Goal: Task Accomplishment & Management: Complete application form

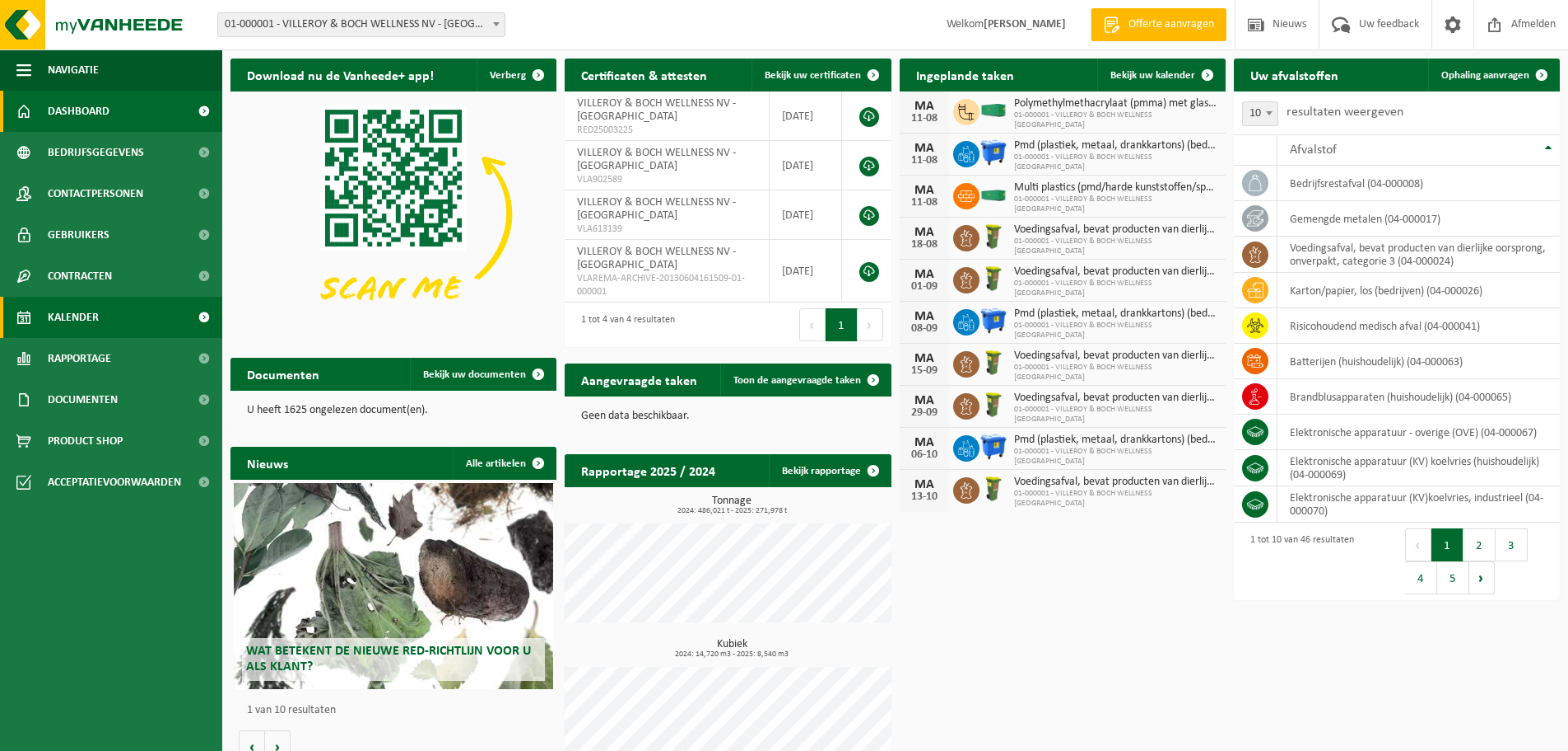
click at [114, 316] on link "Kalender" at bounding box center [111, 317] width 222 height 41
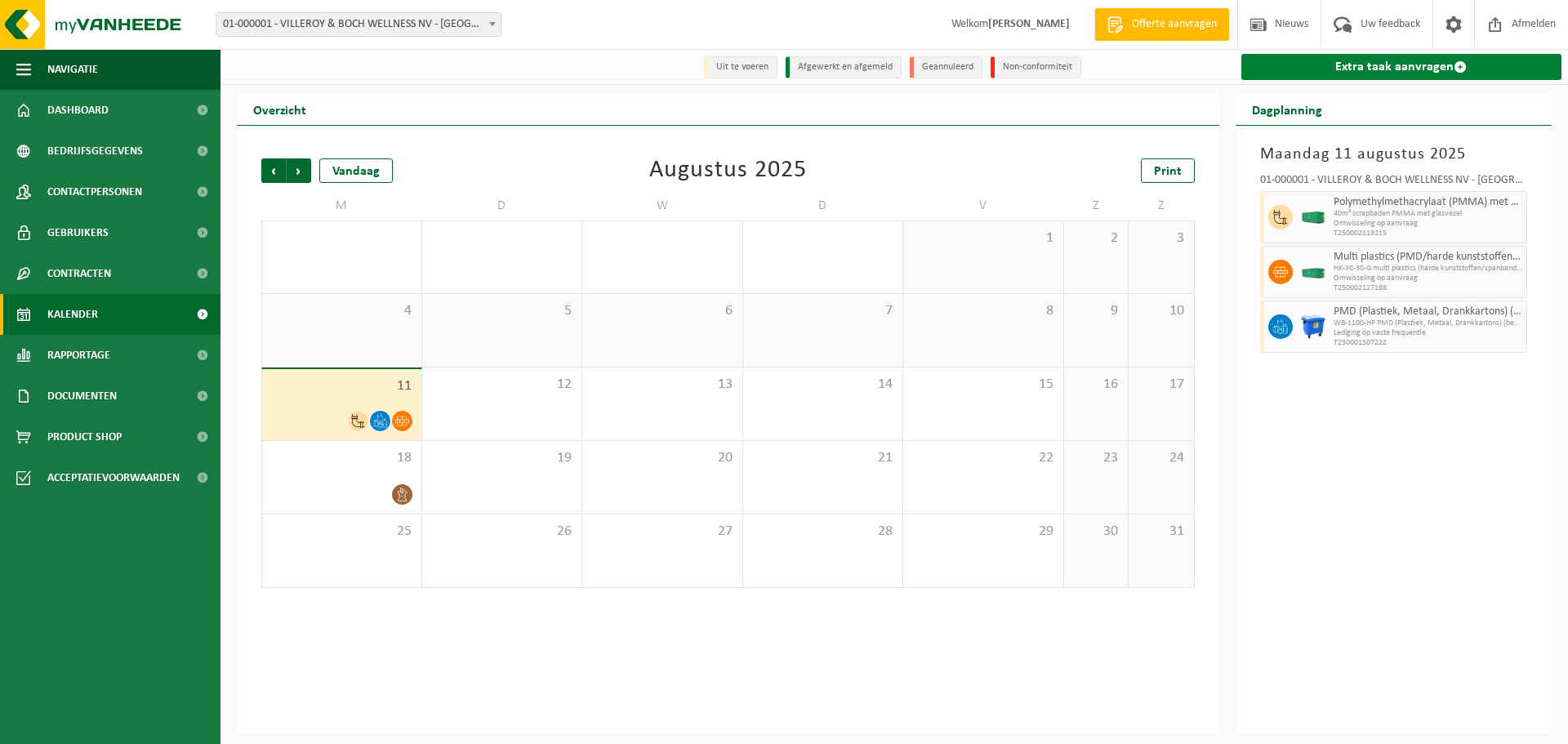
click at [1411, 68] on link "Extra taak aanvragen" at bounding box center [1401, 66] width 321 height 26
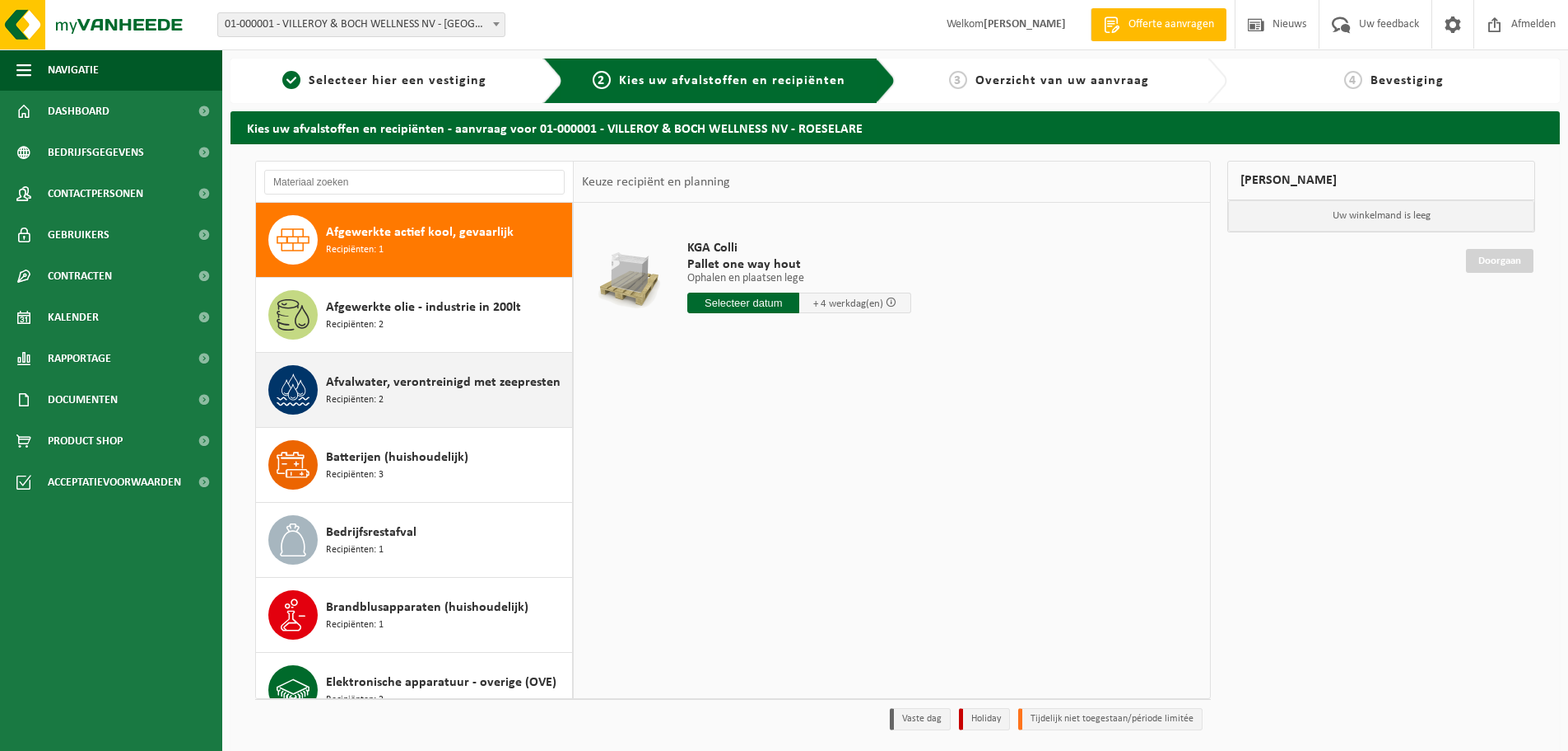
click at [434, 400] on div "Afvalwater, verontreinigd met zeepresten Recipiënten: 2" at bounding box center [447, 389] width 242 height 49
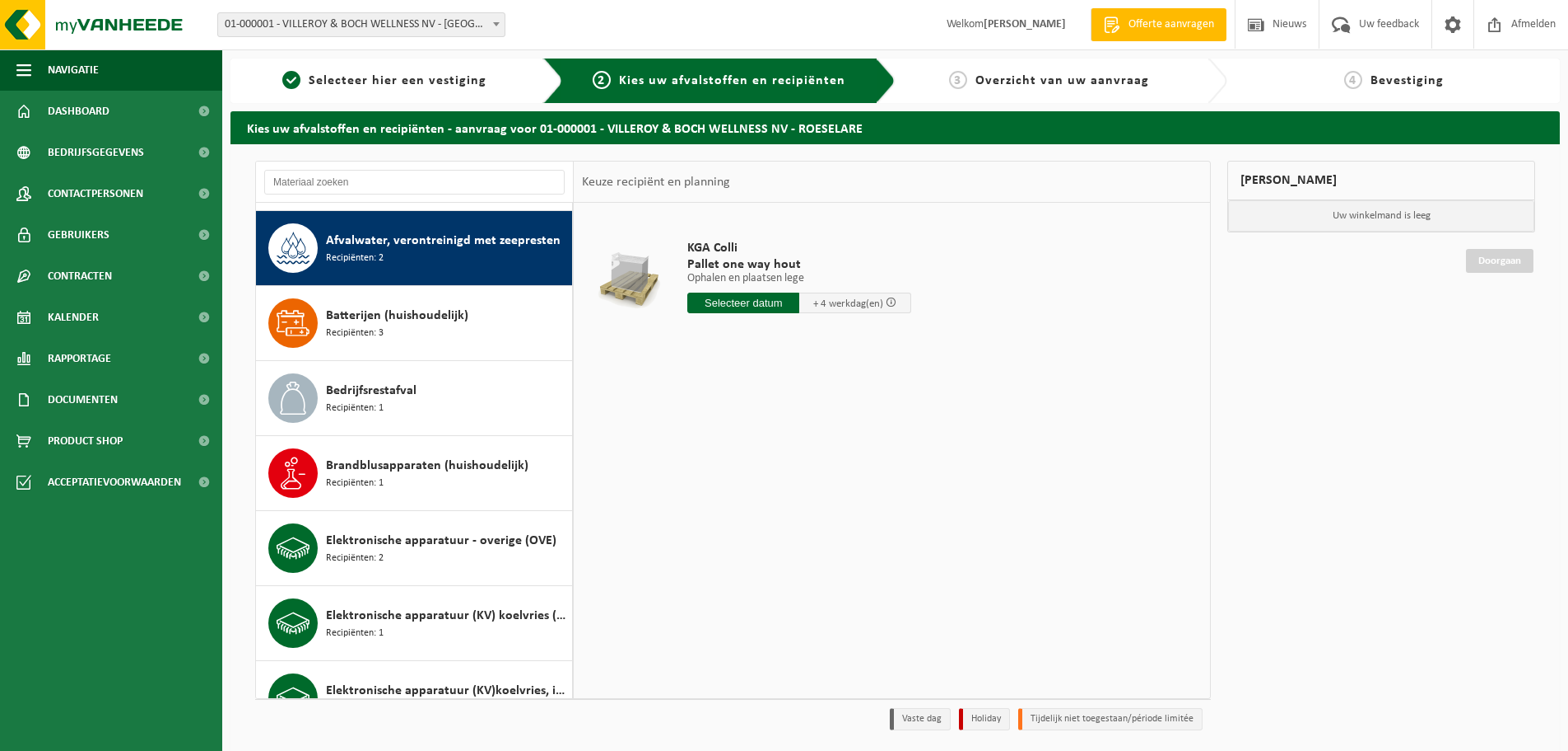
scroll to position [150, 0]
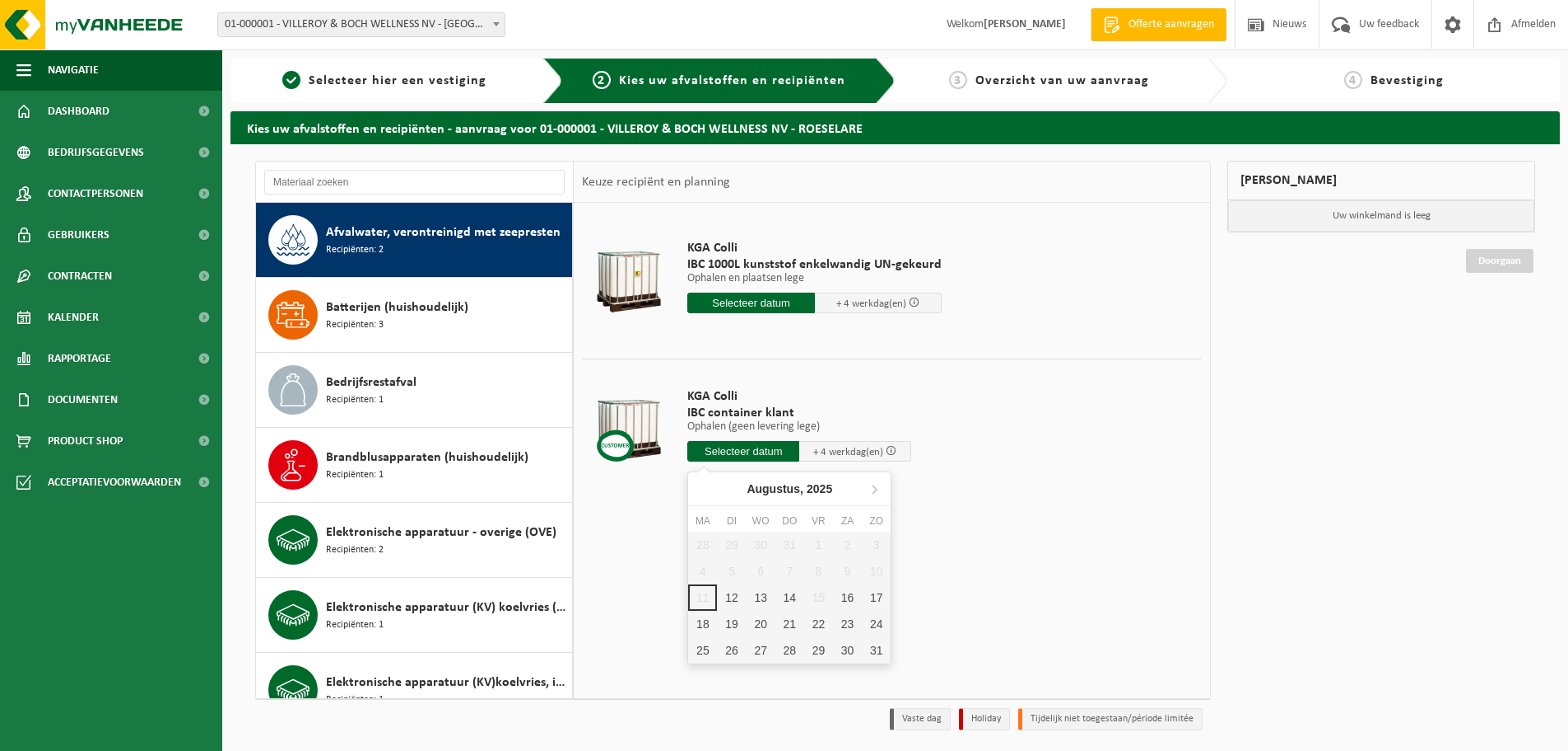
click at [757, 446] on input "text" at bounding box center [744, 451] width 112 height 21
click at [732, 588] on div "12" at bounding box center [732, 597] width 29 height 26
type input "Van 2025-08-12"
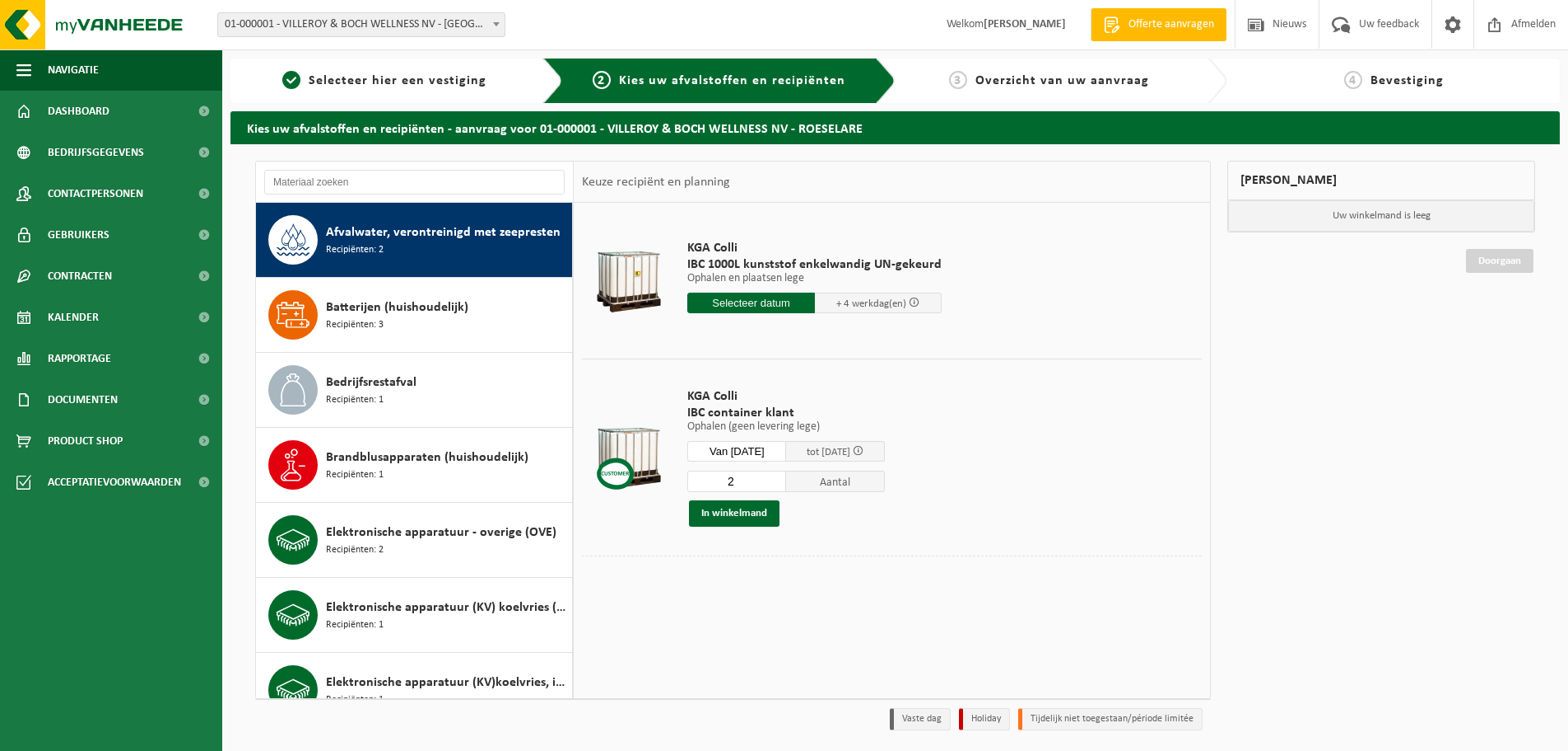
click at [786, 480] on input "2" at bounding box center [737, 480] width 99 height 21
type input "3"
click at [786, 480] on input "3" at bounding box center [737, 480] width 99 height 21
click at [727, 512] on button "In winkelmand" at bounding box center [735, 513] width 91 height 26
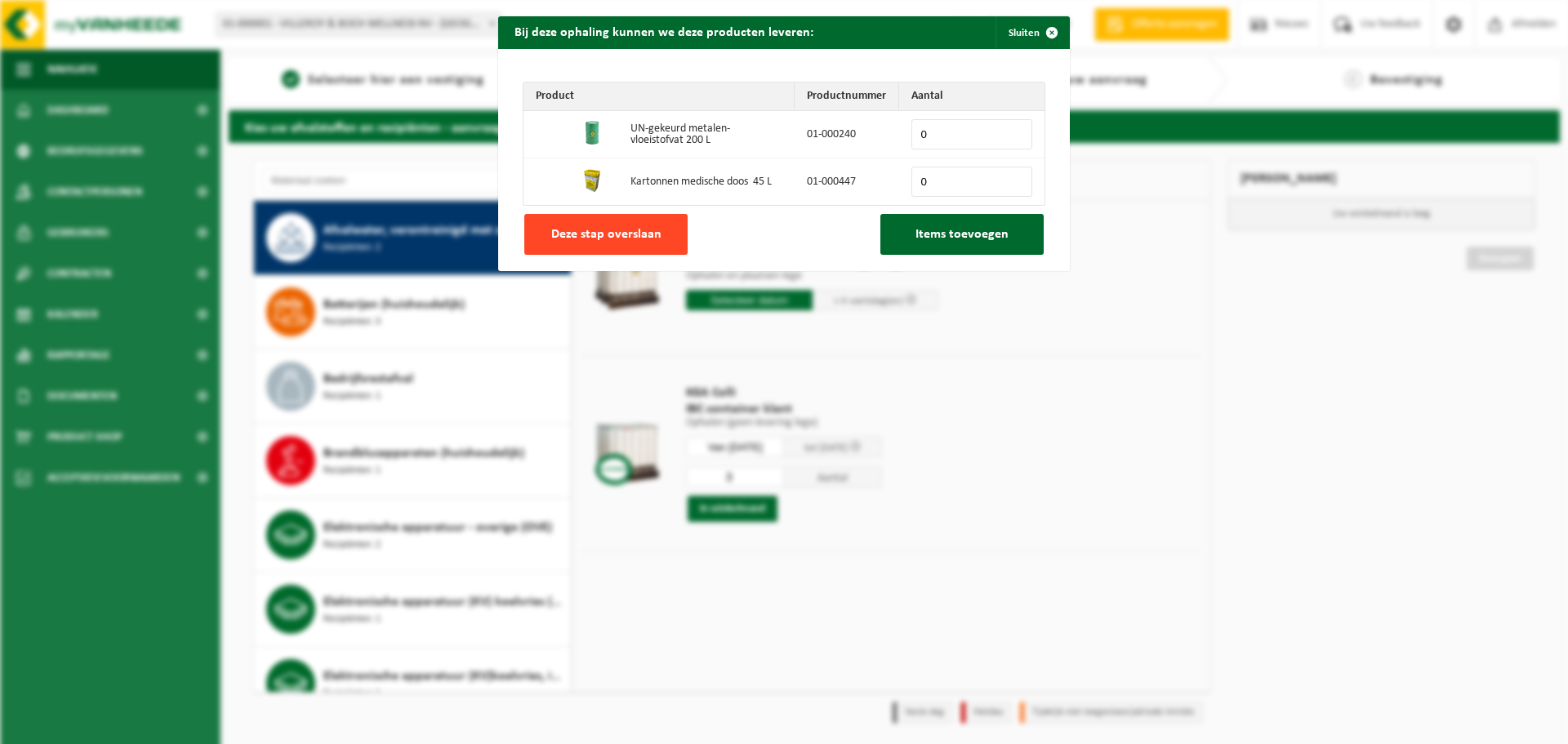
click at [655, 234] on button "Deze stap overslaan" at bounding box center [606, 234] width 164 height 41
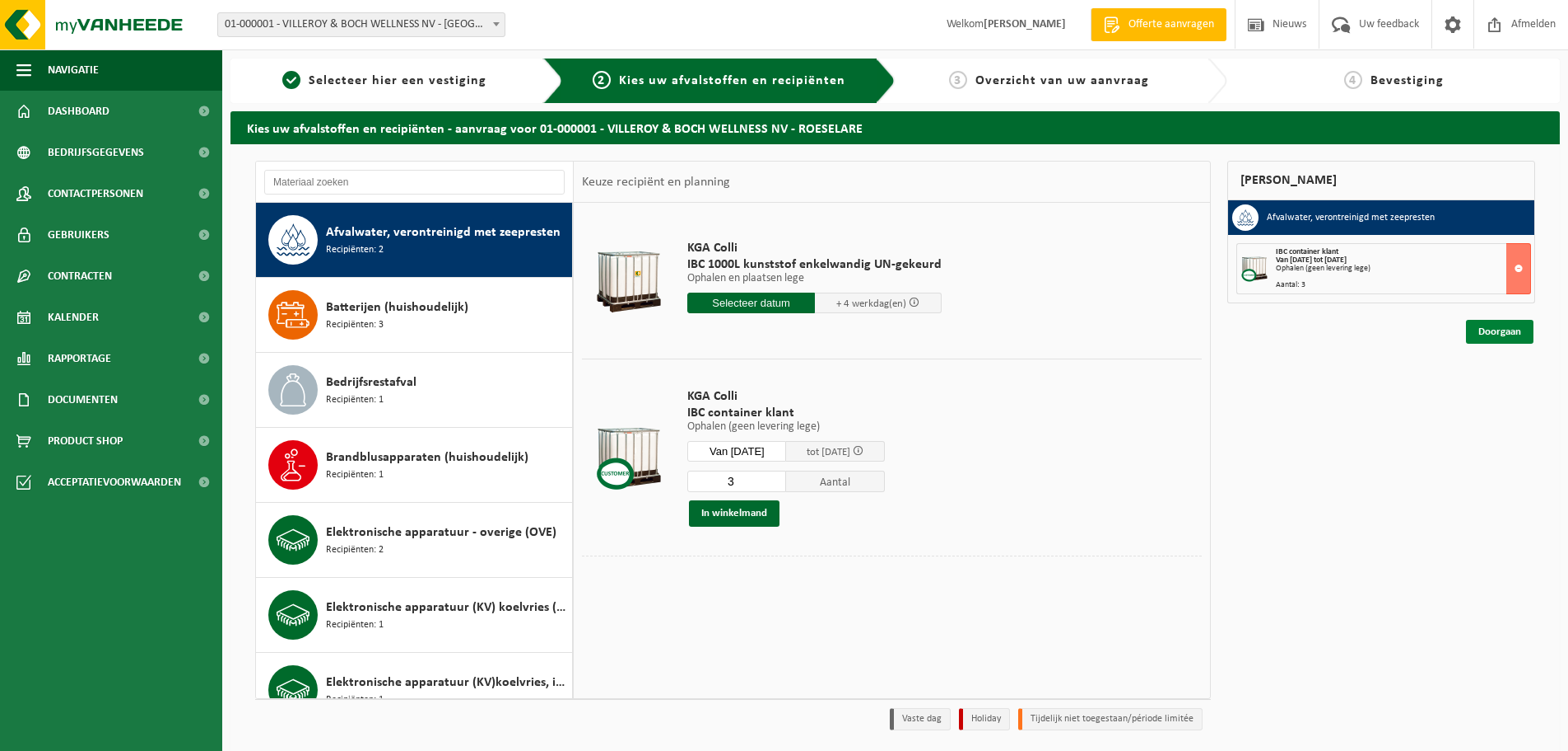
click at [1495, 337] on link "Doorgaan" at bounding box center [1500, 332] width 68 height 24
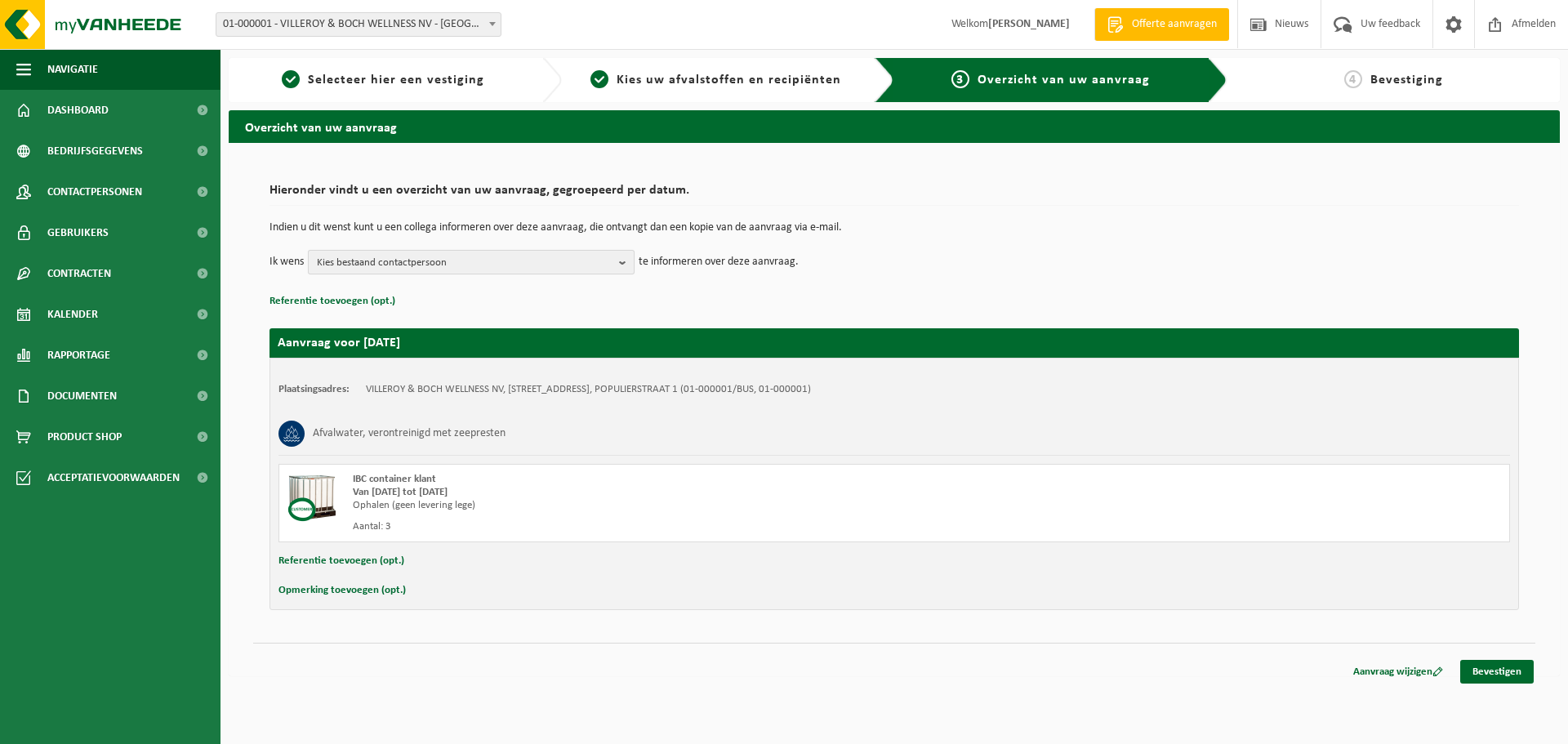
click at [625, 263] on b "button" at bounding box center [625, 262] width 15 height 23
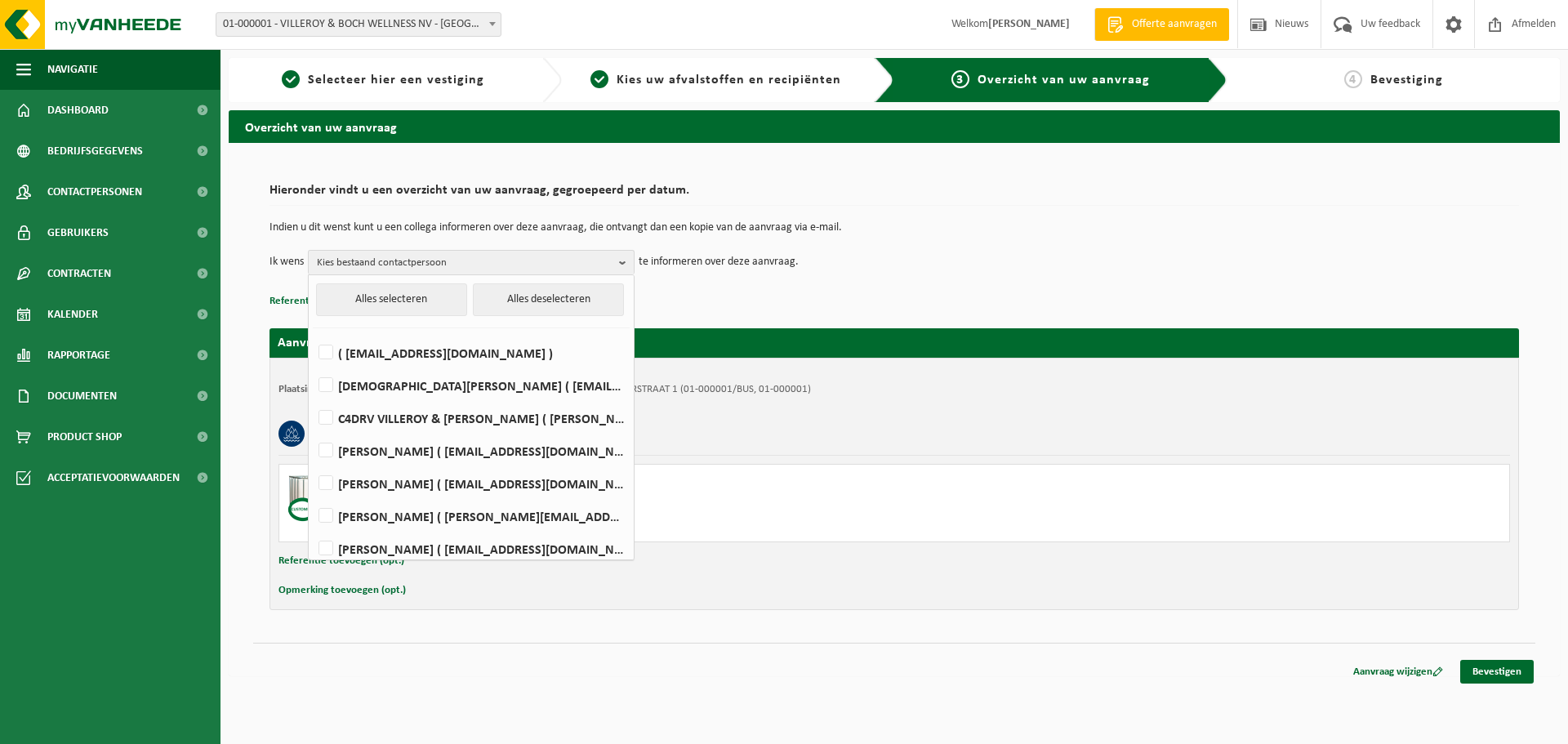
click at [894, 277] on div "Hieronder vindt u een overzicht van uw aanvraag, gegroepeerd per datum. Indien …" at bounding box center [894, 244] width 1249 height 137
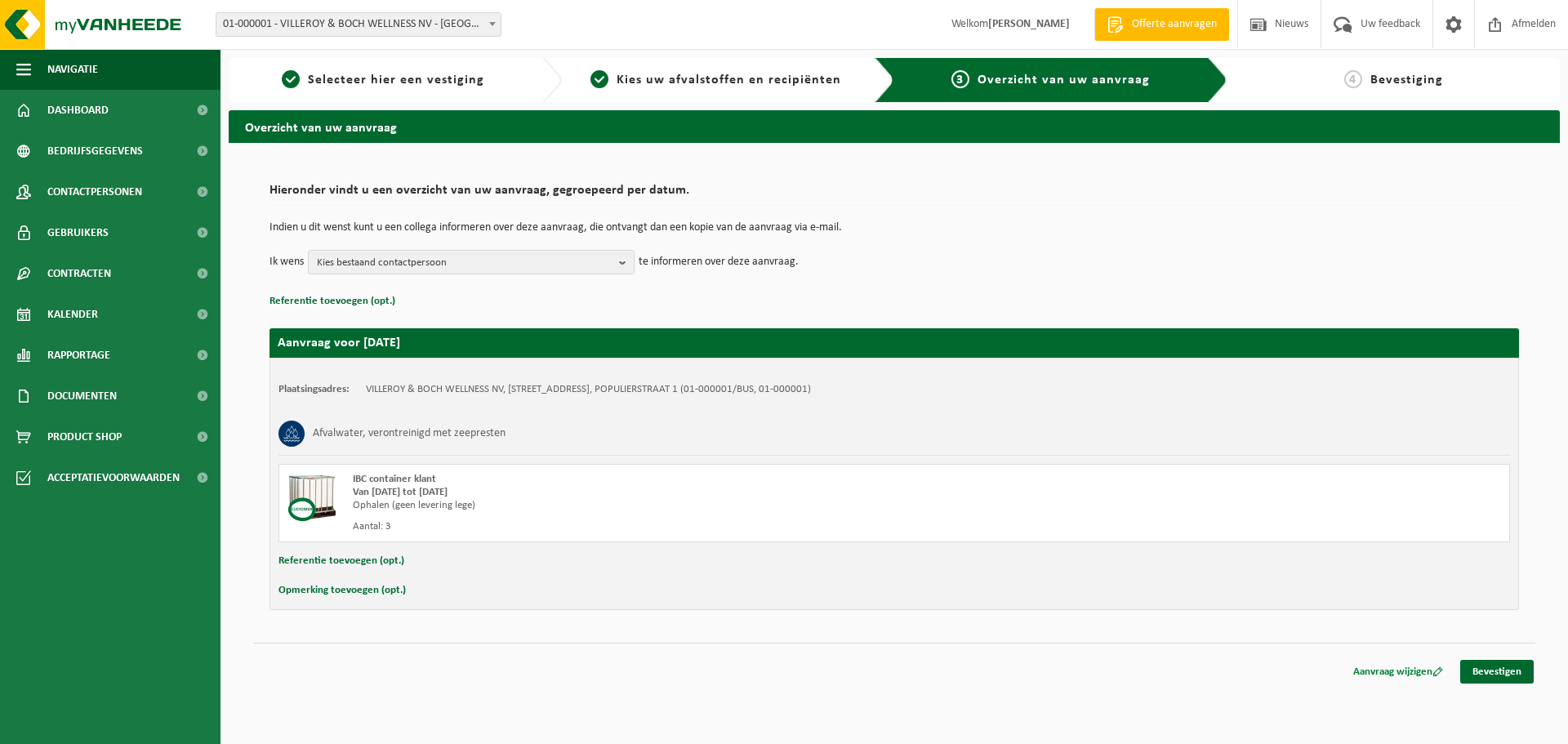
click at [1376, 672] on link "Aanvraag wijzigen" at bounding box center [1398, 672] width 114 height 24
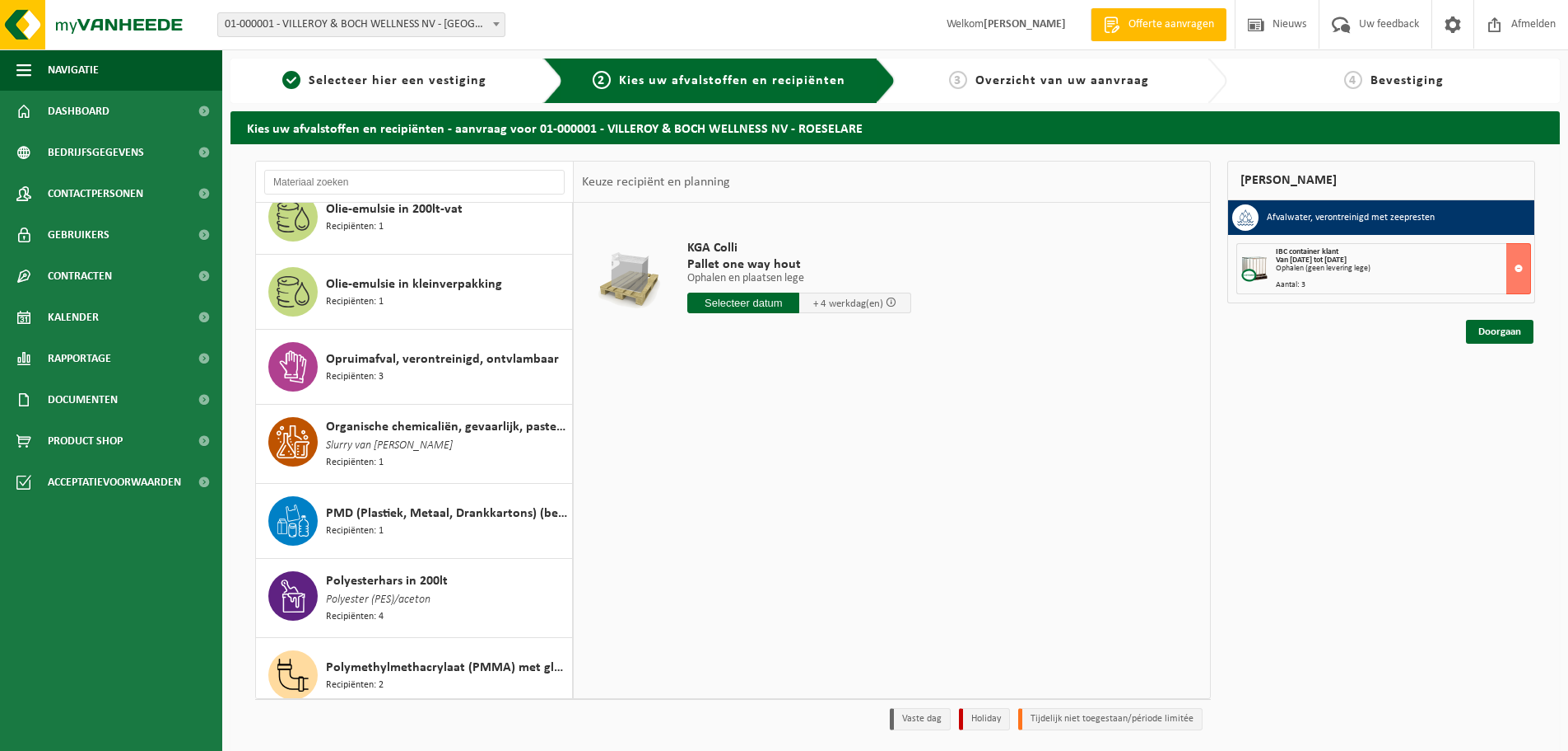
scroll to position [2142, 0]
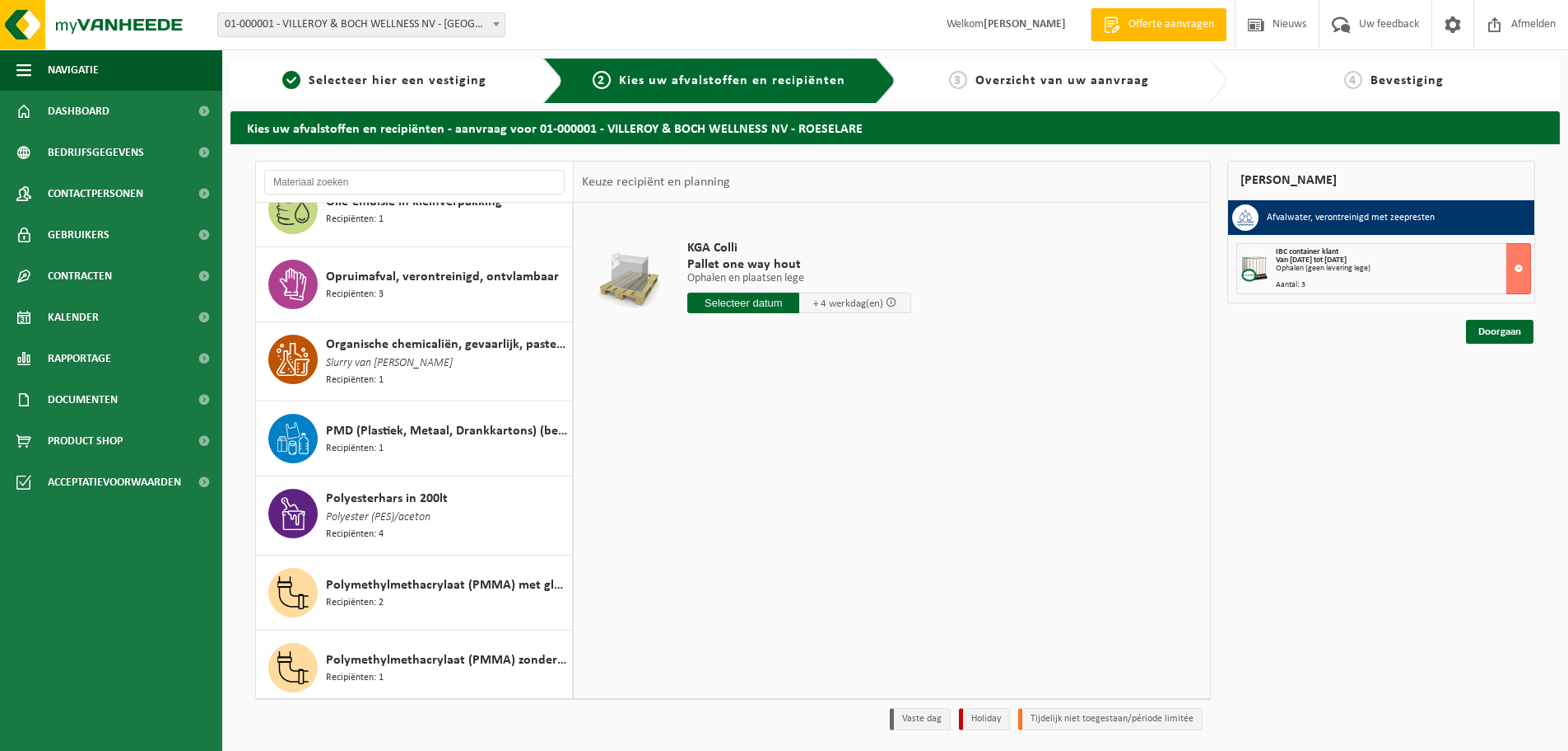
click at [484, 506] on div "Polyesterhars in 200lt Polyester (PES)/aceton Recipiënten: 4" at bounding box center [447, 516] width 242 height 54
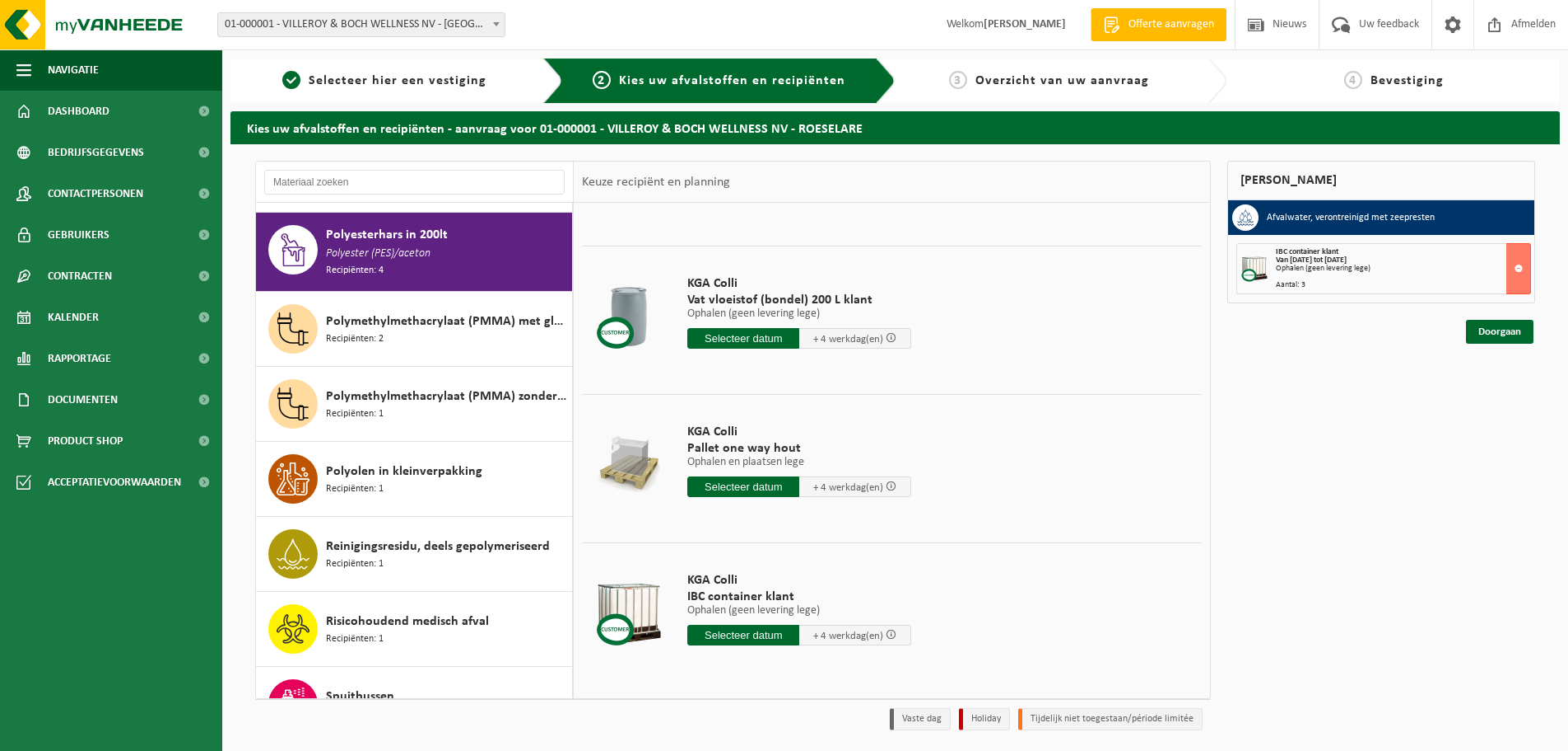
scroll to position [115, 0]
click at [743, 630] on input "text" at bounding box center [744, 633] width 112 height 21
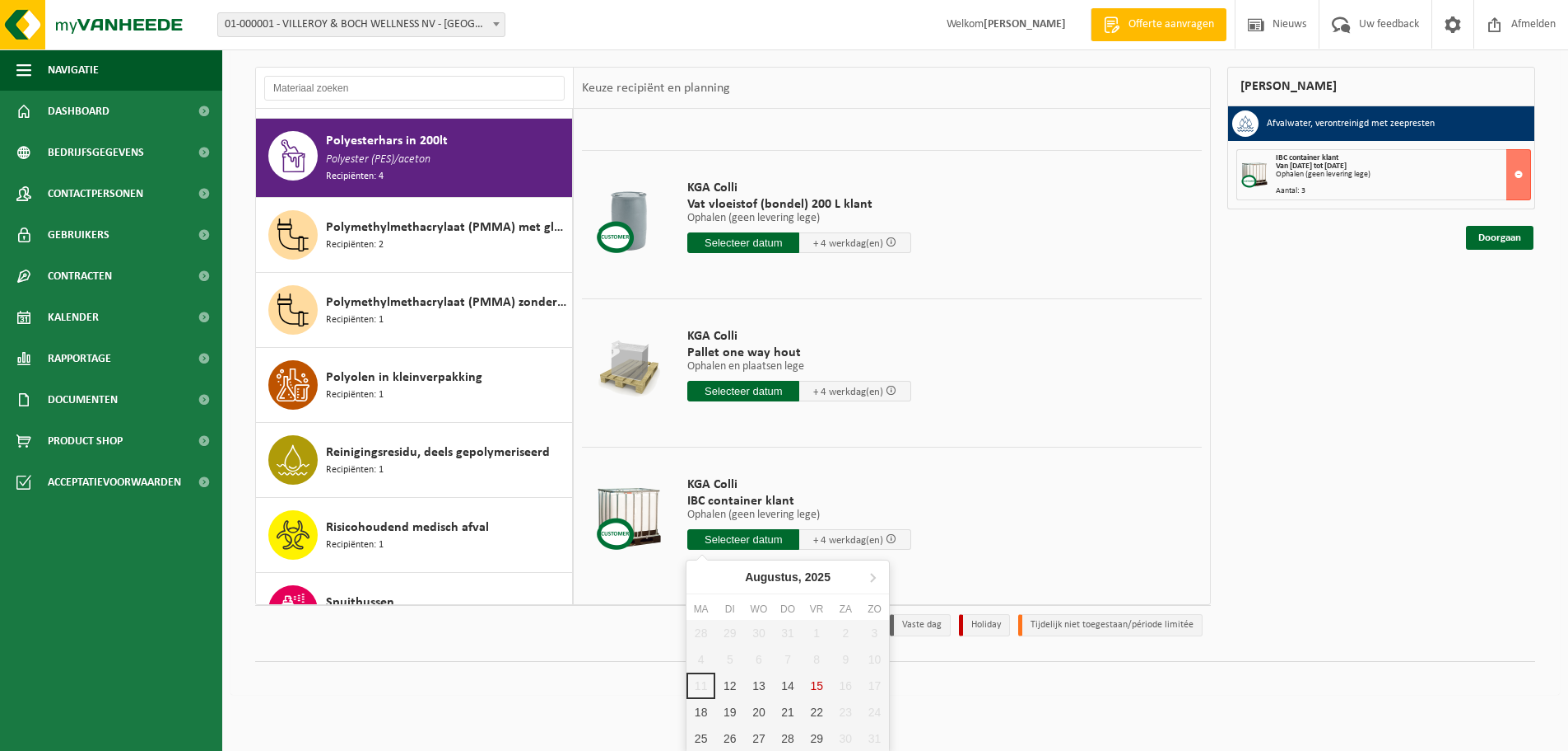
scroll to position [96, 0]
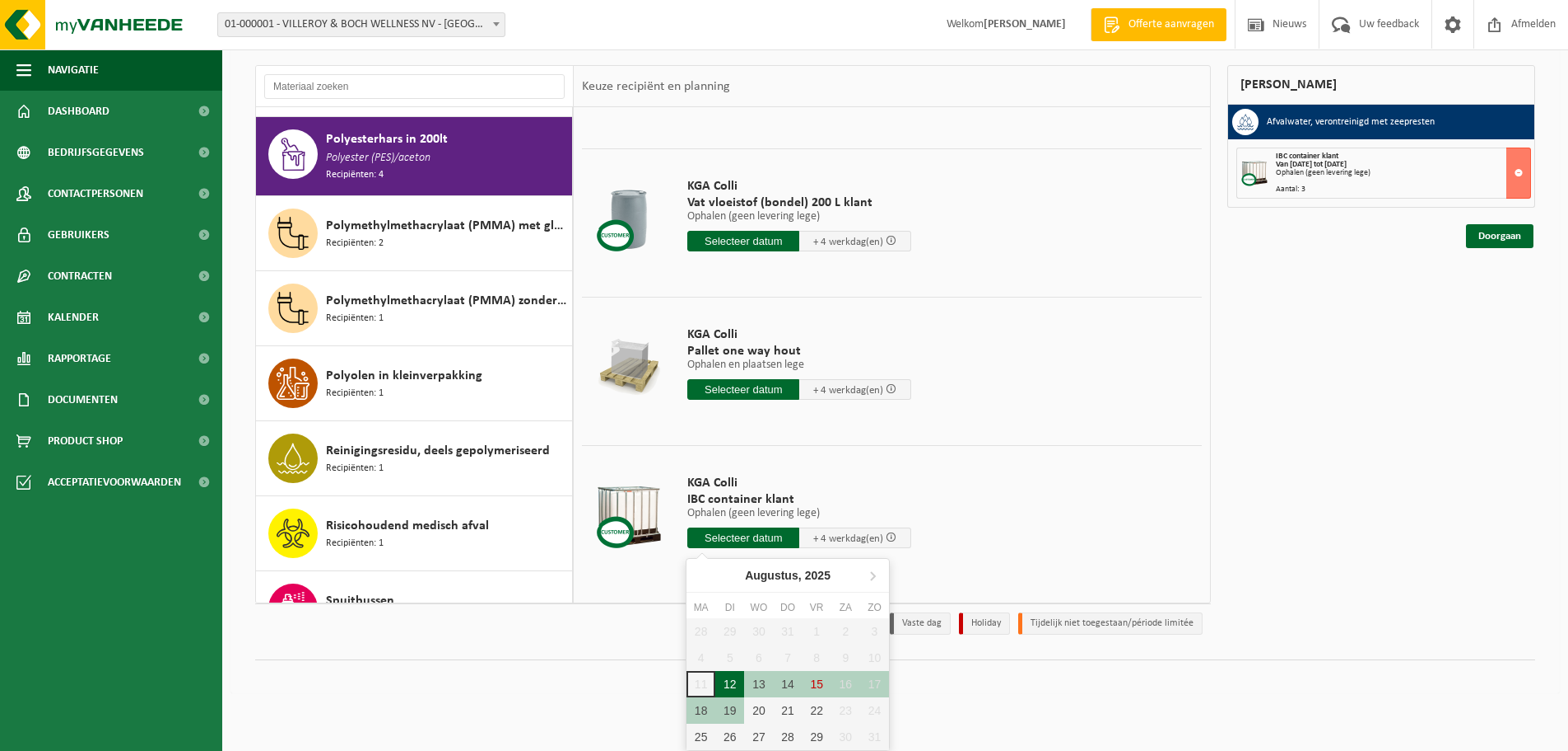
click at [727, 683] on div "12" at bounding box center [730, 684] width 29 height 26
type input "Van 2025-08-12"
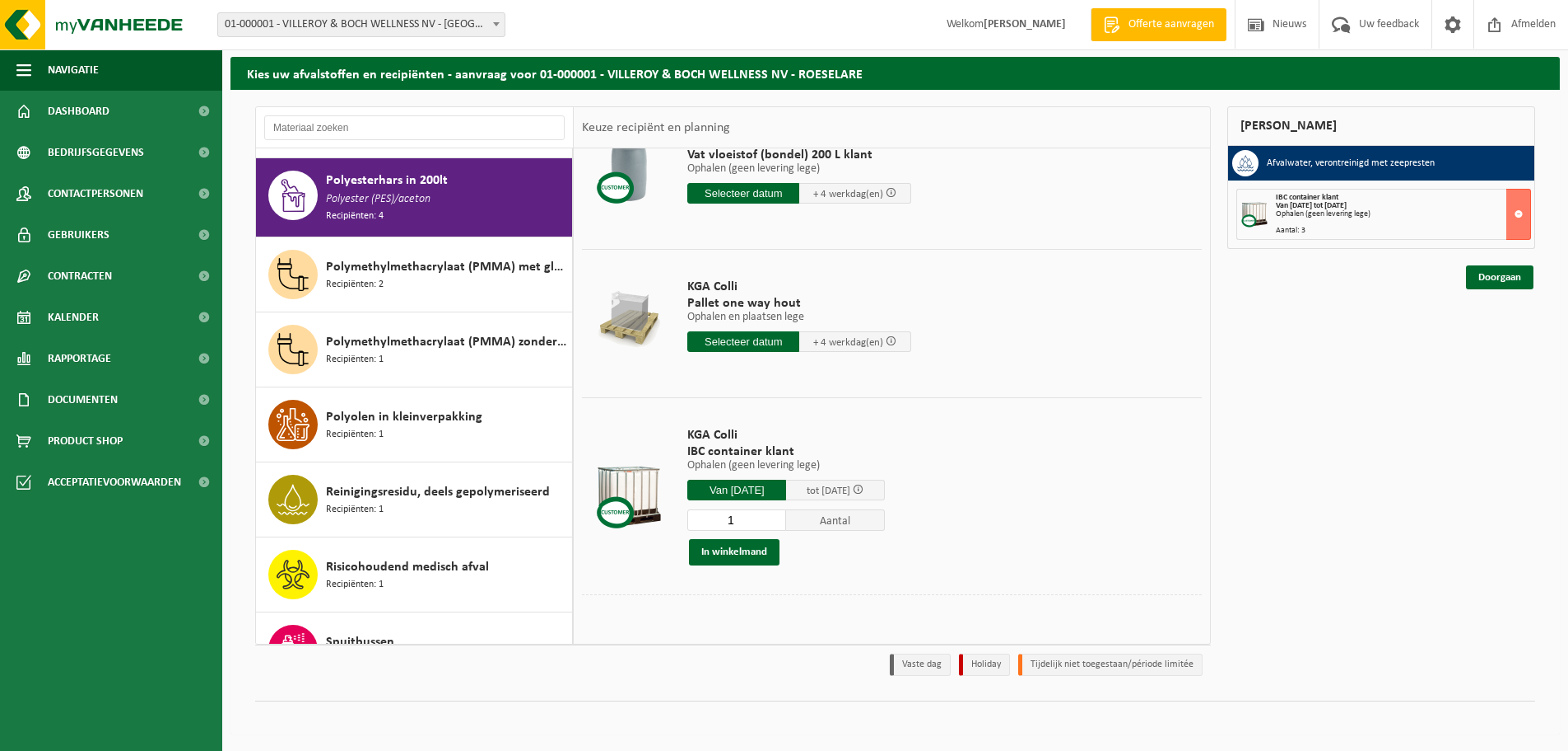
scroll to position [204, 0]
click at [783, 517] on input "2" at bounding box center [737, 518] width 99 height 21
click at [783, 517] on input "3" at bounding box center [737, 518] width 99 height 21
type input "4"
click at [783, 517] on input "4" at bounding box center [737, 518] width 99 height 21
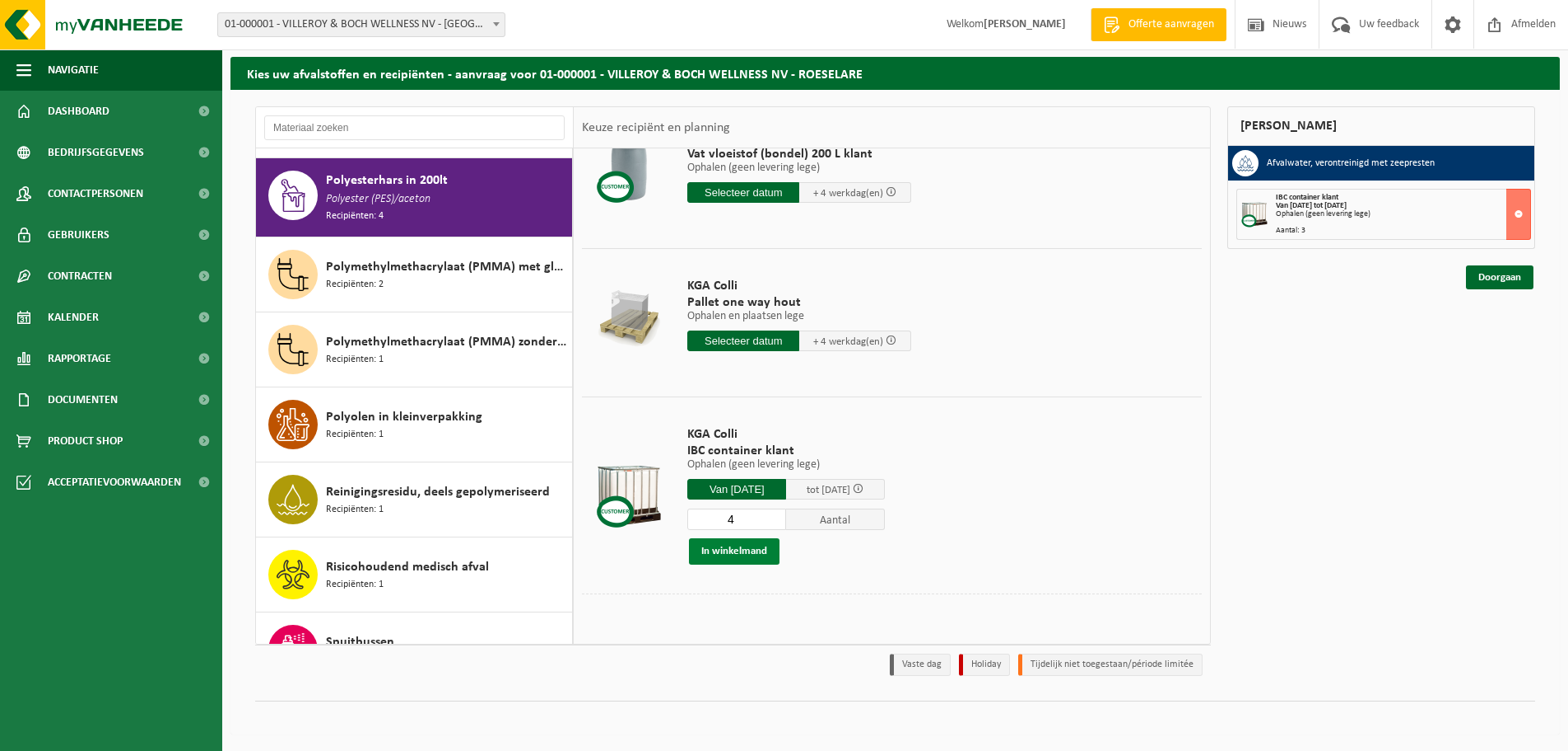
click at [761, 549] on button "In winkelmand" at bounding box center [735, 551] width 91 height 26
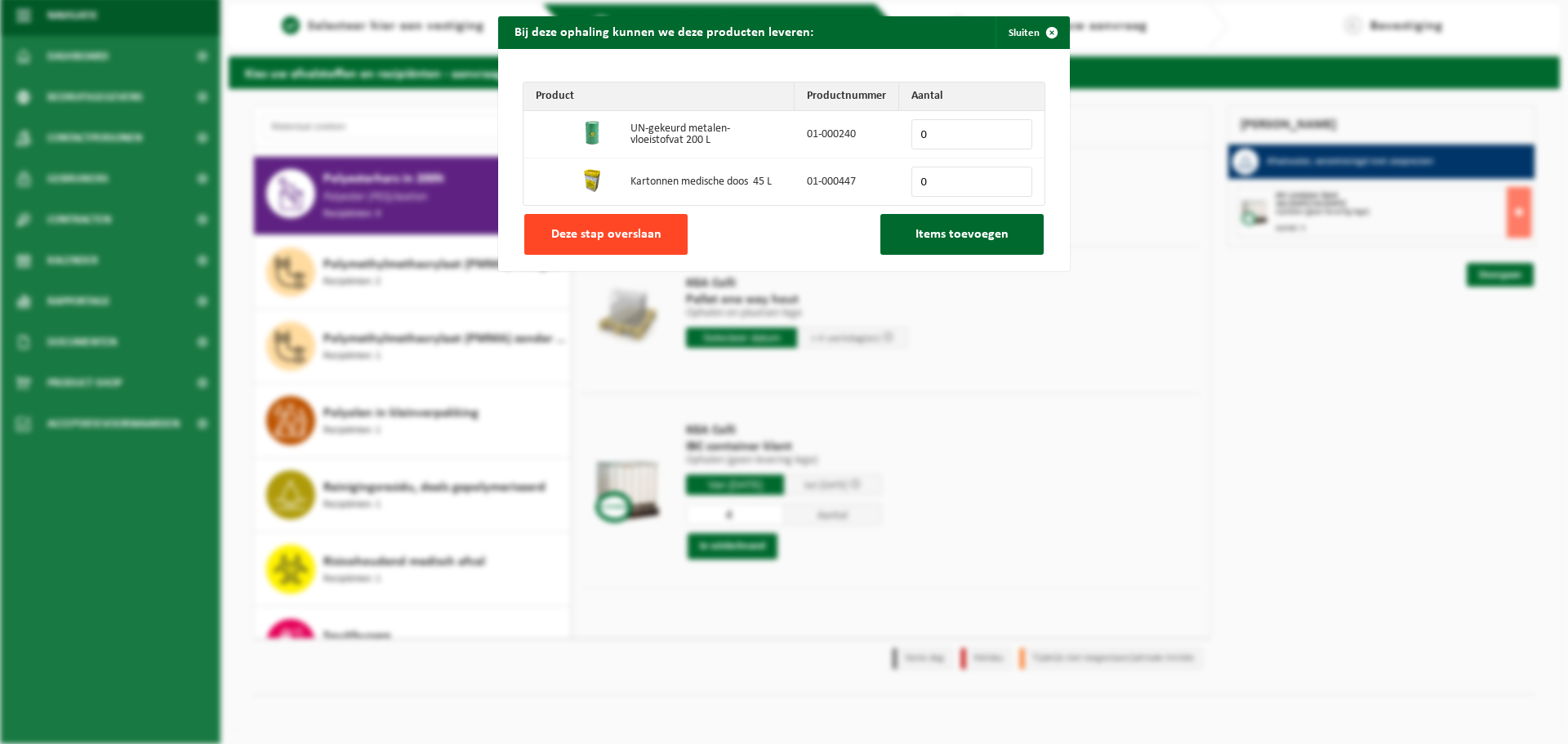
click at [628, 232] on span "Deze stap overslaan" at bounding box center [606, 234] width 110 height 13
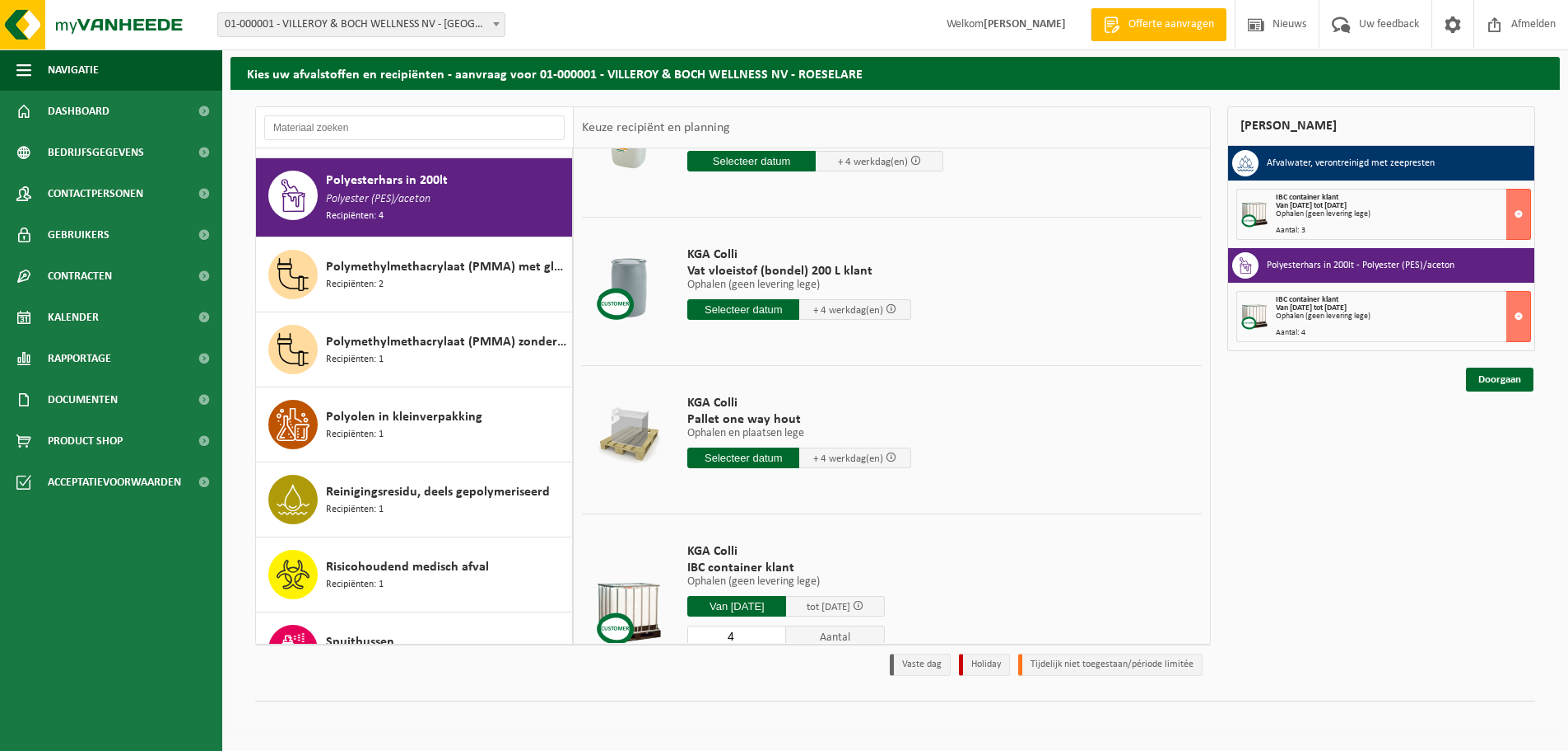
scroll to position [40, 0]
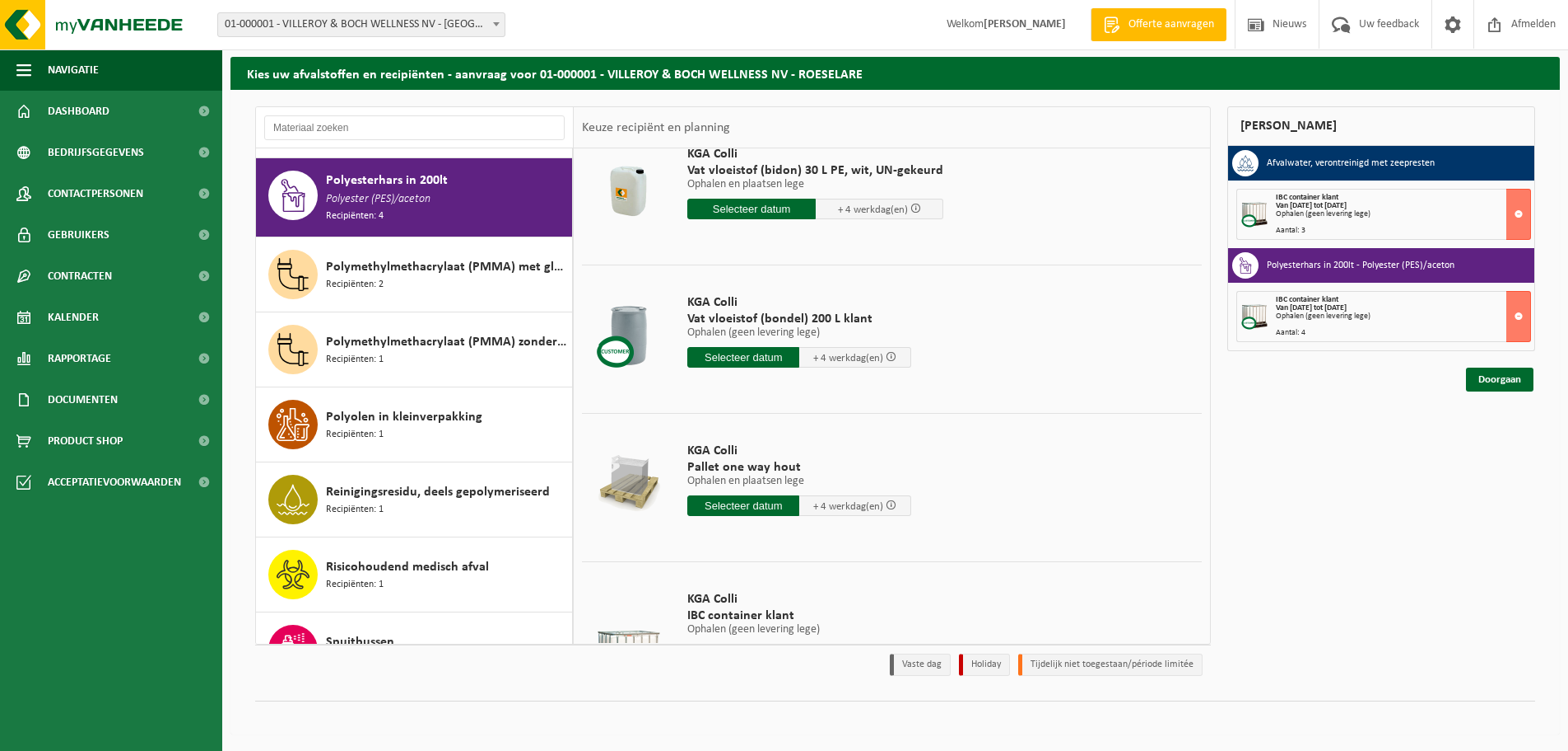
click at [761, 495] on input "text" at bounding box center [744, 505] width 112 height 21
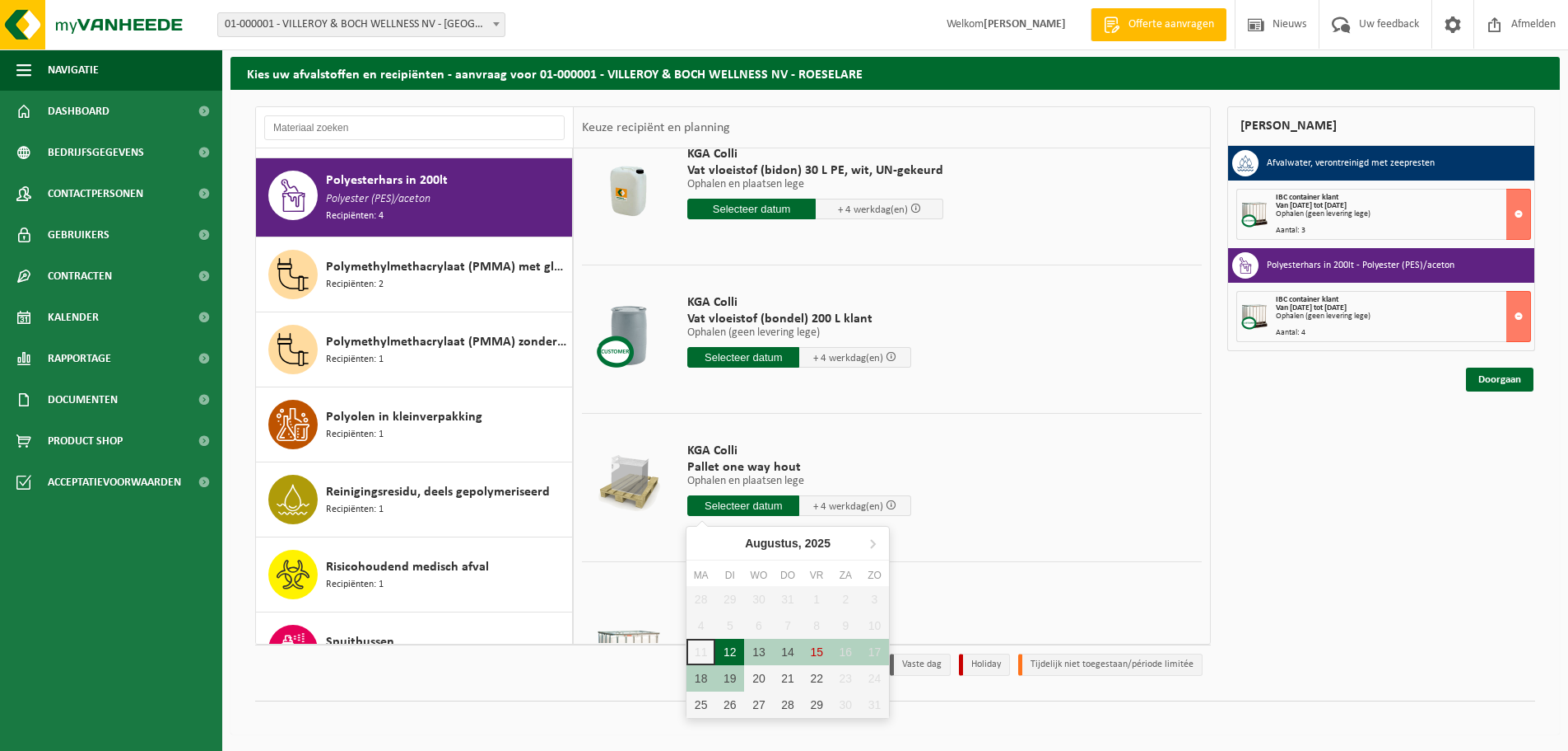
click at [731, 653] on div "12" at bounding box center [730, 651] width 29 height 26
type input "Van 2025-08-12"
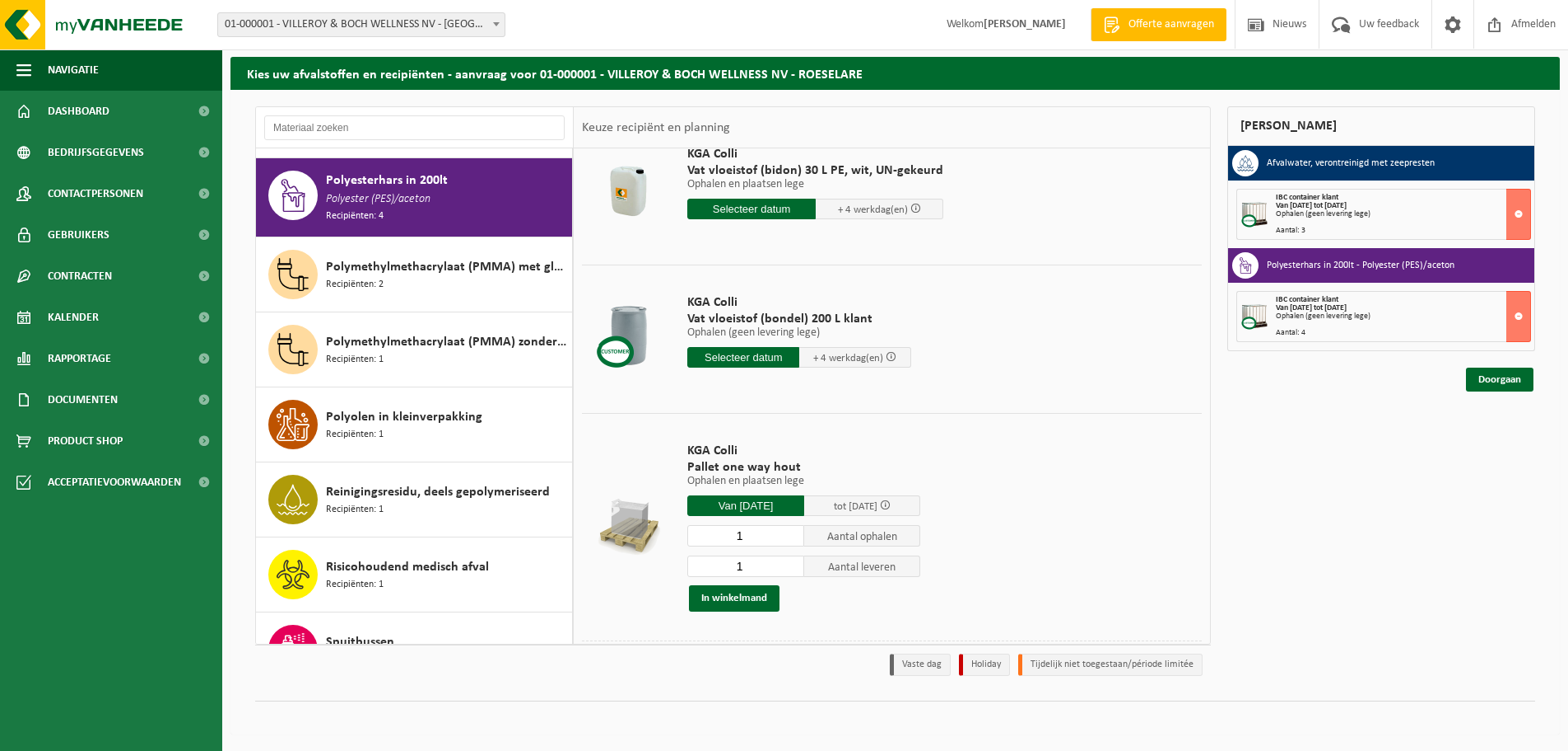
click at [787, 573] on input "1" at bounding box center [746, 565] width 117 height 21
type input "0"
click at [792, 572] on input "0" at bounding box center [746, 565] width 117 height 21
click at [755, 596] on button "In winkelmand" at bounding box center [735, 598] width 91 height 26
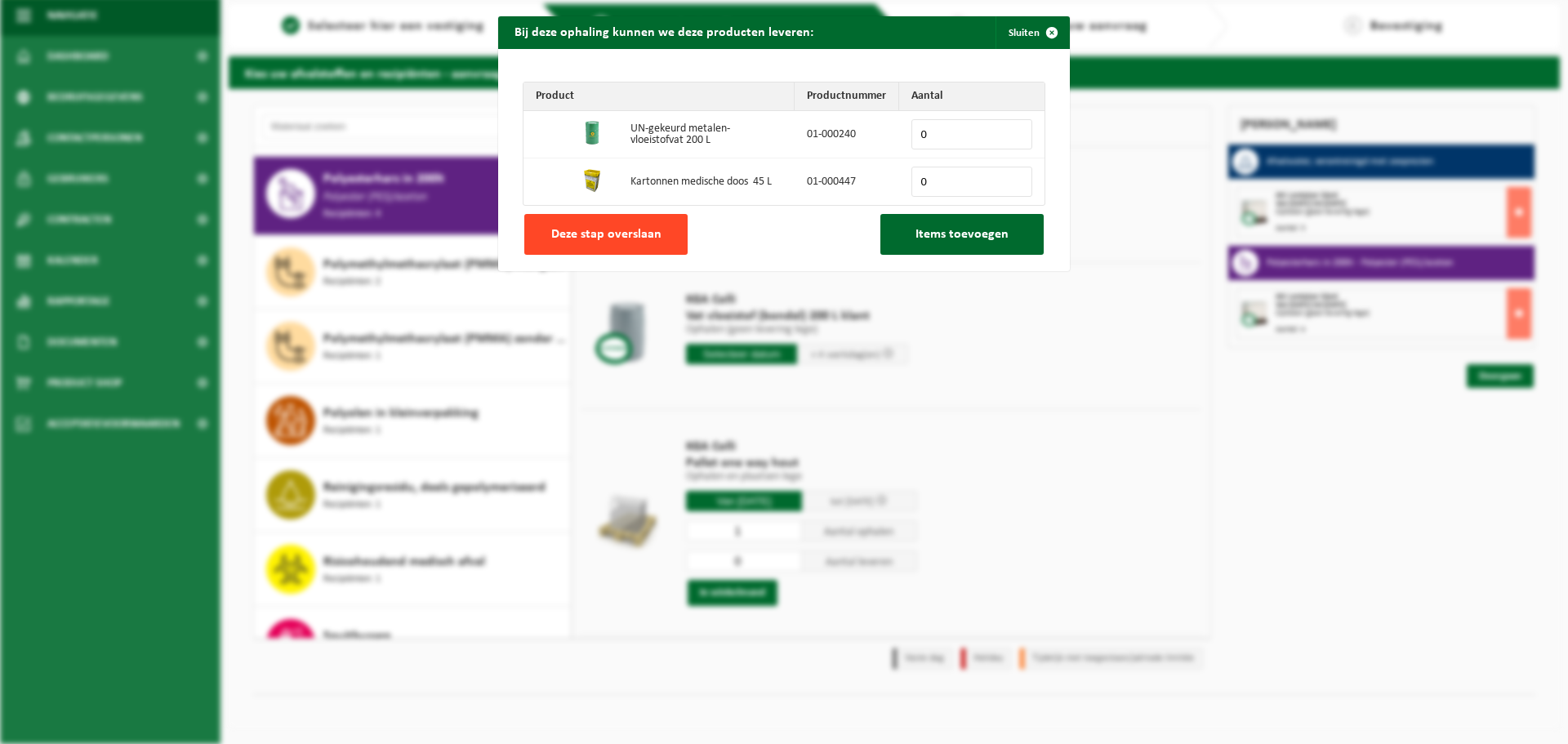
click at [628, 239] on span "Deze stap overslaan" at bounding box center [606, 234] width 110 height 13
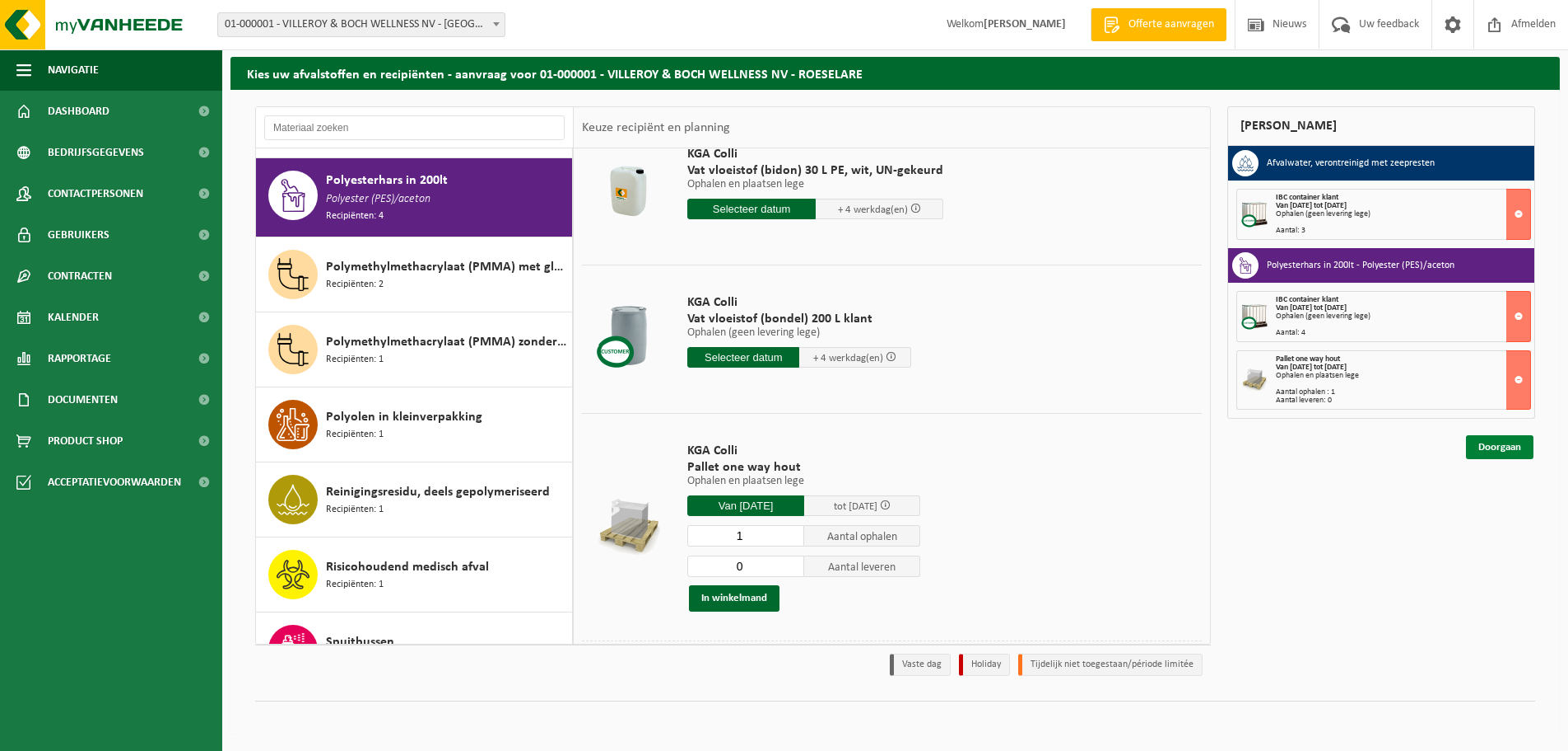
click at [1510, 449] on link "Doorgaan" at bounding box center [1500, 447] width 68 height 24
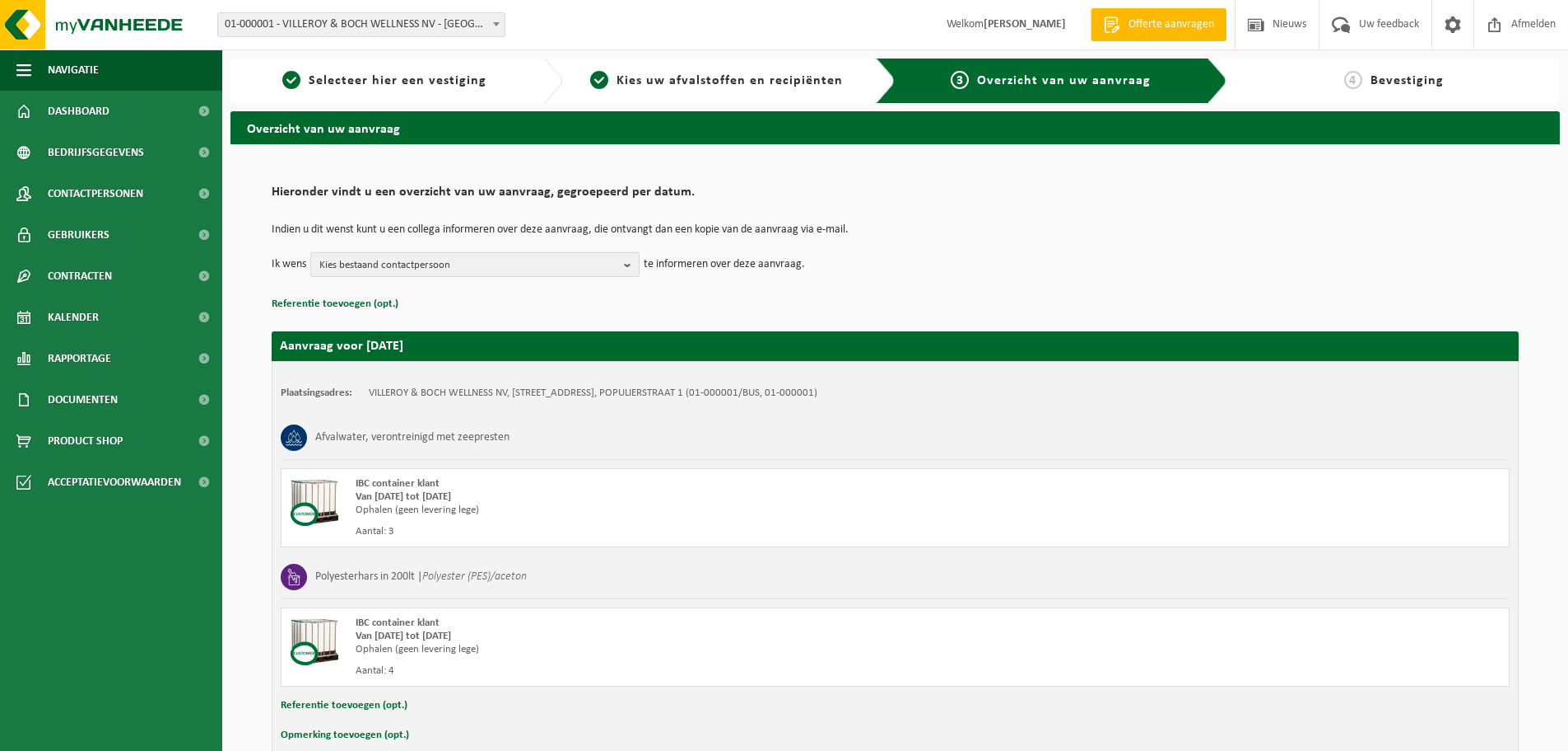
click at [623, 269] on button "Kies bestaand contactpersoon" at bounding box center [476, 264] width 330 height 25
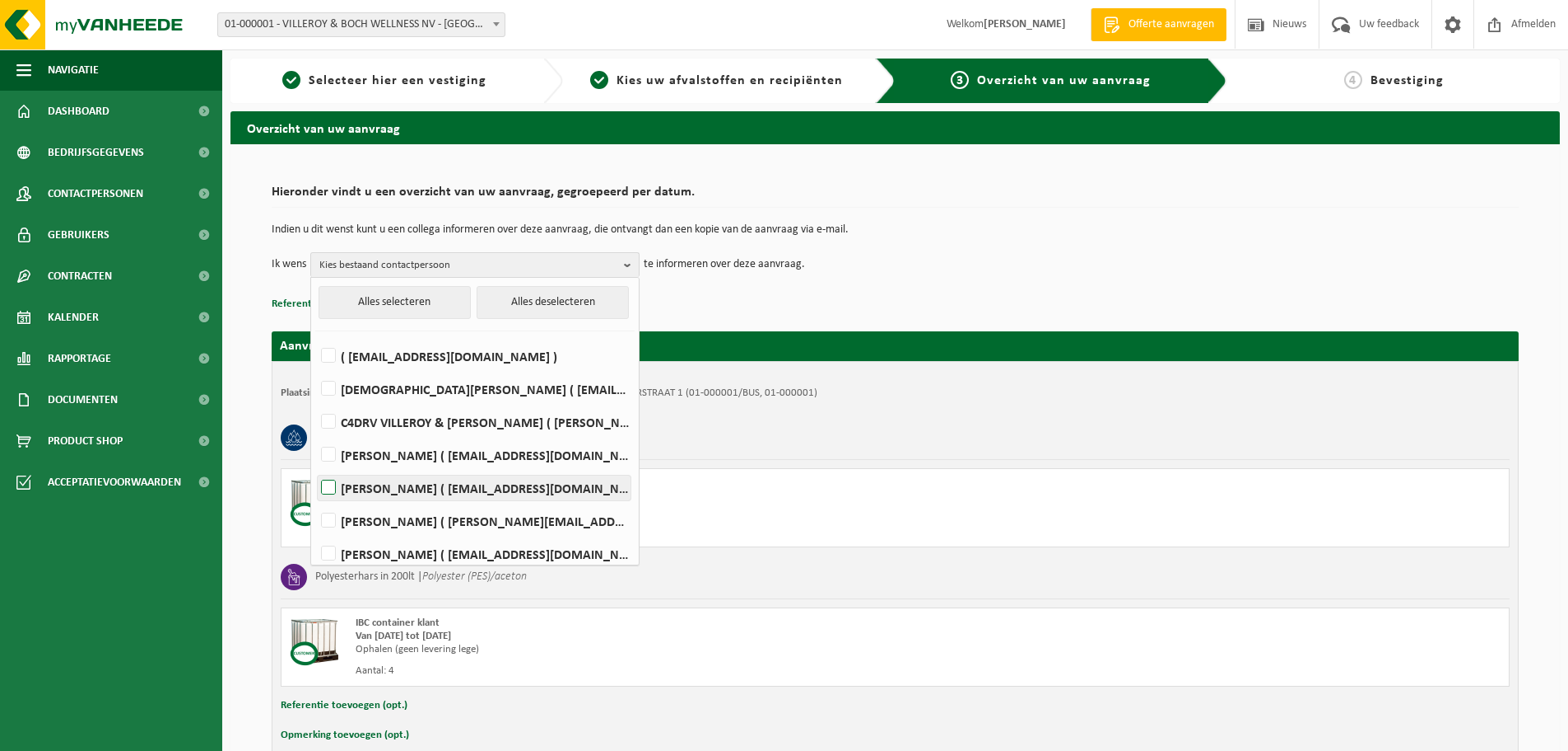
click at [423, 489] on label "[PERSON_NAME] ( [EMAIL_ADDRESS][DOMAIN_NAME] )" at bounding box center [474, 487] width 313 height 25
click at [316, 467] on input "[PERSON_NAME] ( [EMAIL_ADDRESS][DOMAIN_NAME] )" at bounding box center [315, 466] width 1 height 1
checkbox input "true"
click at [1004, 263] on td "Ik wens [PERSON_NAME] Alles selecteren Alles deselecteren ( [EMAIL_ADDRESS][DOM…" at bounding box center [895, 264] width 1247 height 25
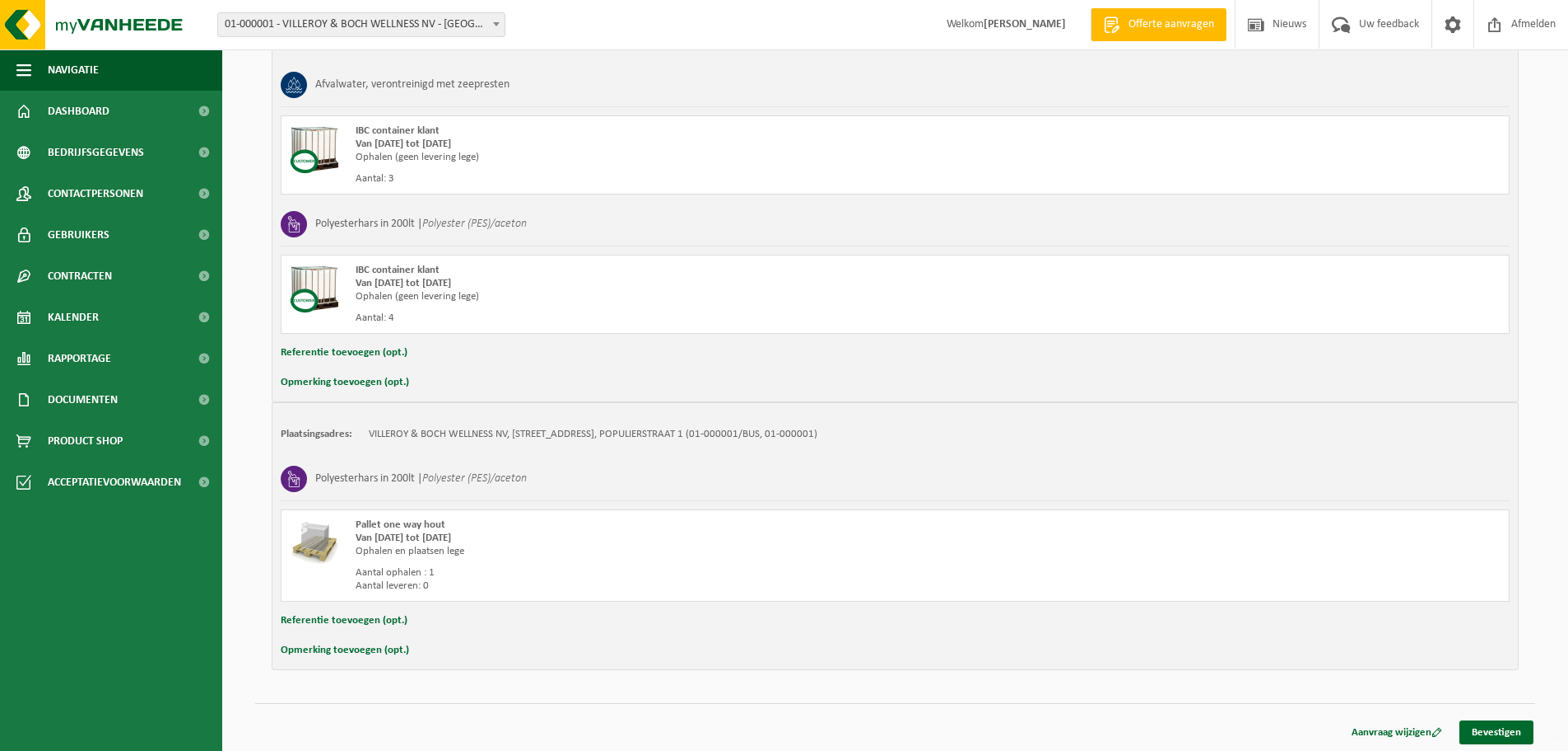
scroll to position [355, 0]
click at [1521, 731] on link "Bevestigen" at bounding box center [1497, 730] width 74 height 24
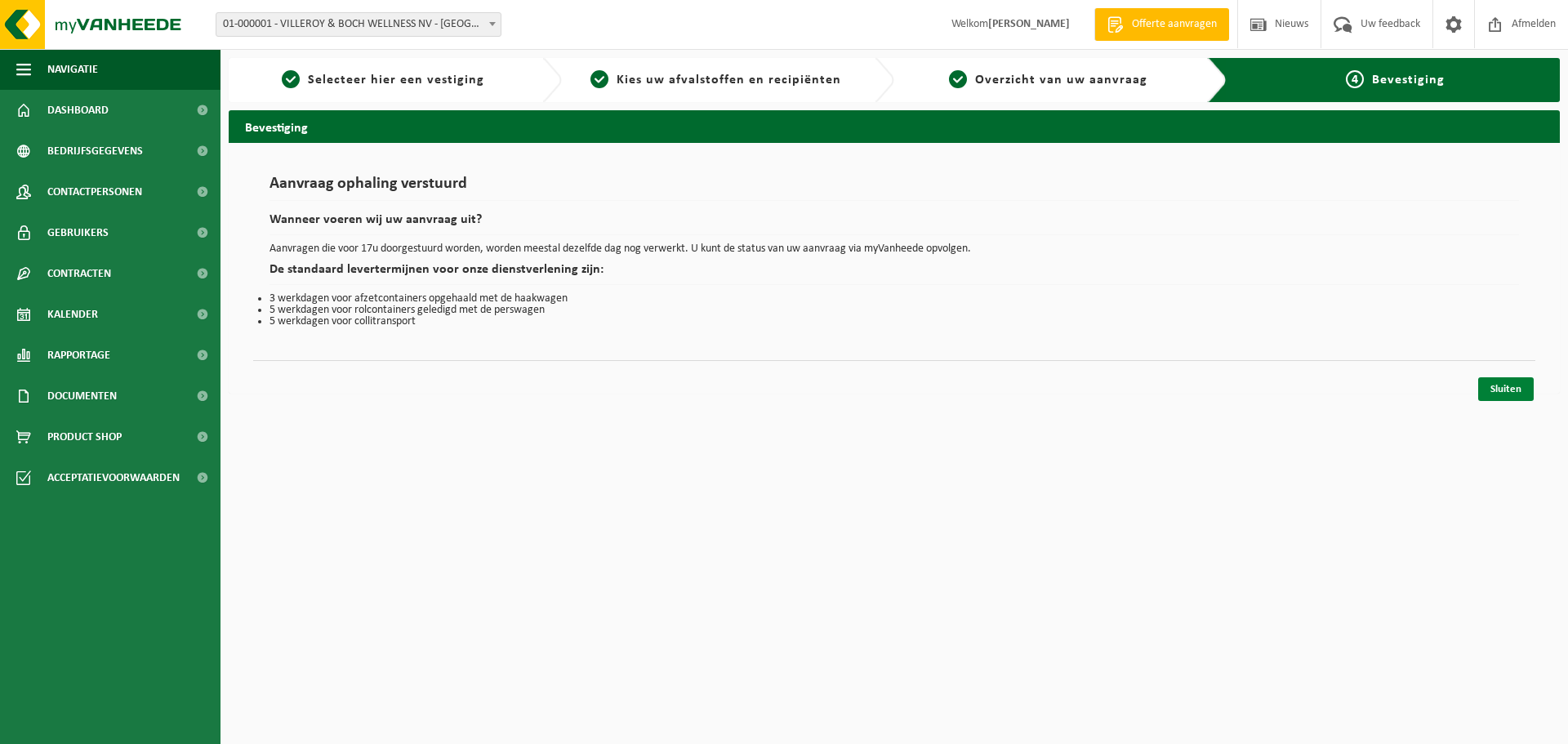
click at [1522, 387] on link "Sluiten" at bounding box center [1506, 389] width 56 height 24
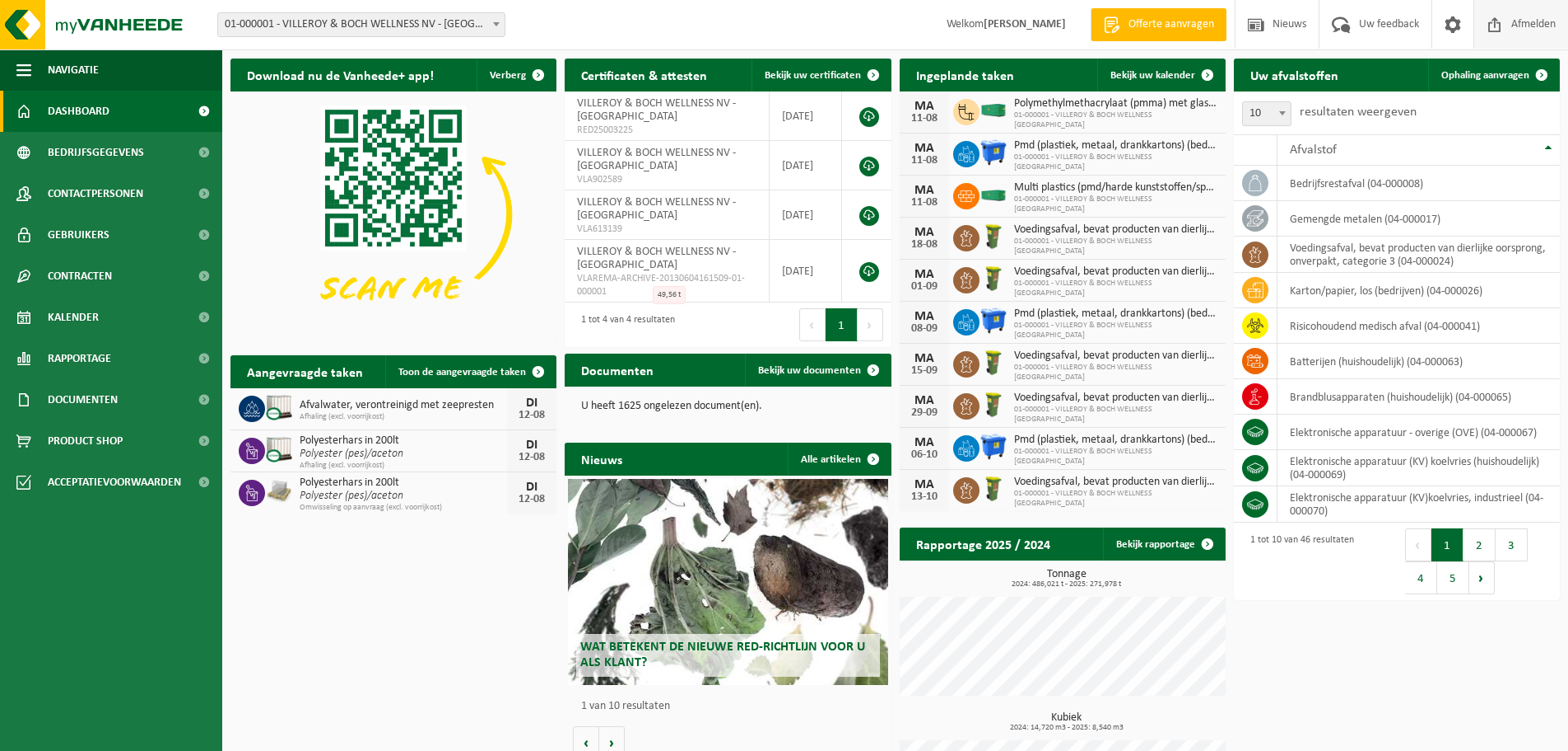
click at [1498, 28] on span at bounding box center [1495, 24] width 25 height 49
